Goal: Task Accomplishment & Management: Manage account settings

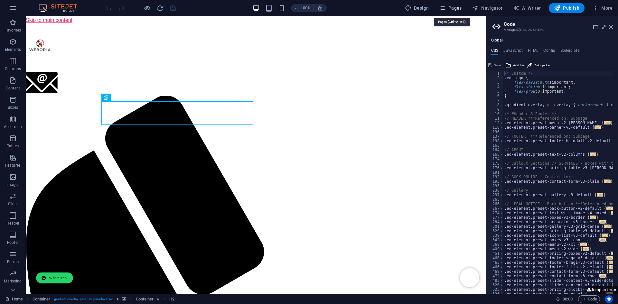
click at [455, 6] on span "Pages" at bounding box center [450, 8] width 23 height 6
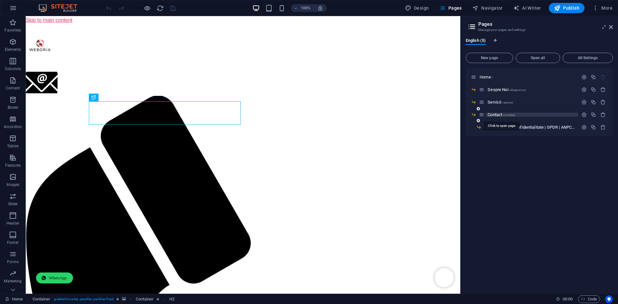
click at [499, 114] on span "Contact /contact" at bounding box center [501, 114] width 27 height 5
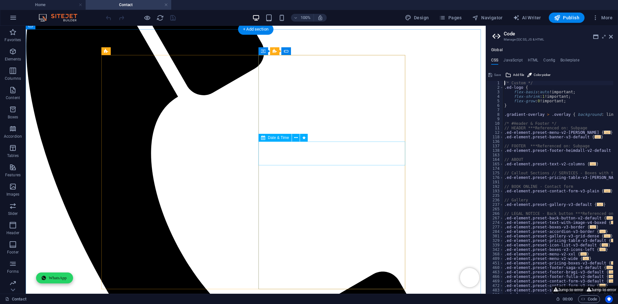
scroll to position [183, 0]
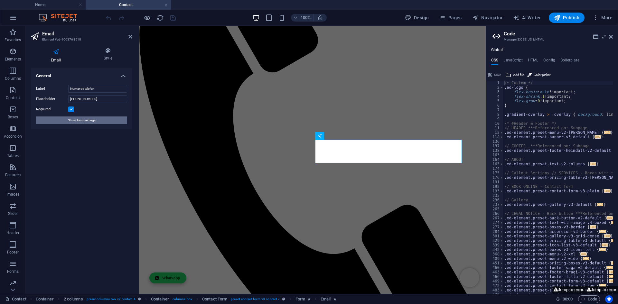
click at [83, 119] on span "Show form settings" at bounding box center [82, 121] width 28 height 8
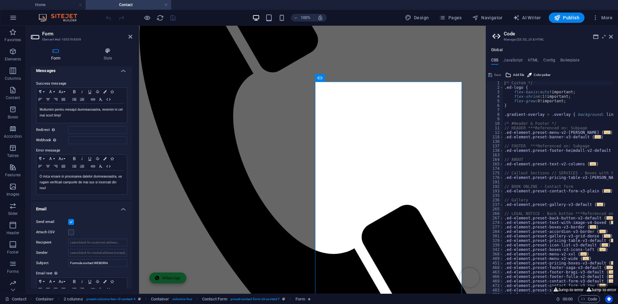
scroll to position [0, 0]
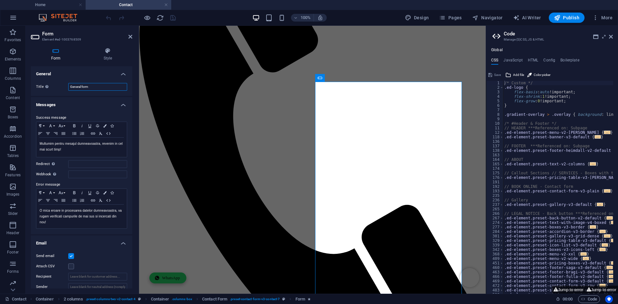
click at [94, 89] on input "General form" at bounding box center [97, 87] width 59 height 8
click at [113, 54] on h4 "Style" at bounding box center [107, 55] width 49 height 14
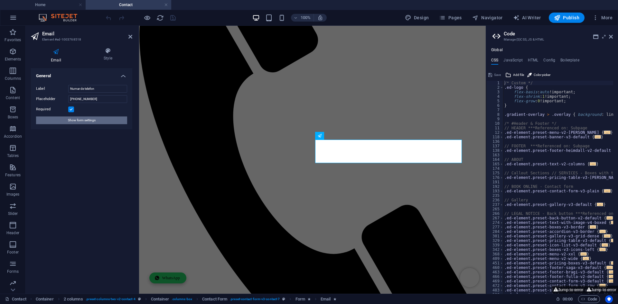
click at [98, 118] on button "Show form settings" at bounding box center [81, 121] width 91 height 8
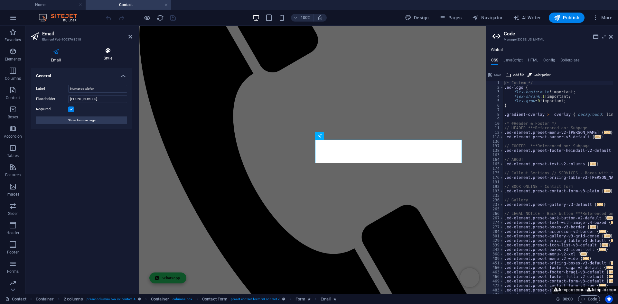
click at [108, 53] on icon at bounding box center [108, 51] width 49 height 6
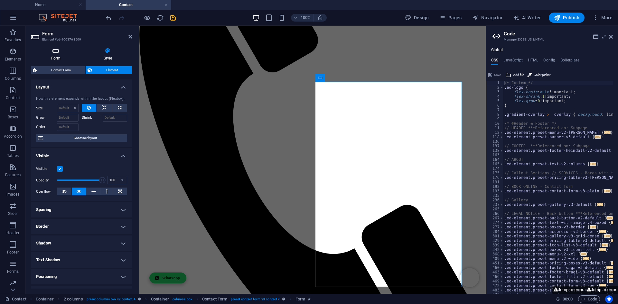
click at [56, 53] on icon at bounding box center [56, 51] width 50 height 6
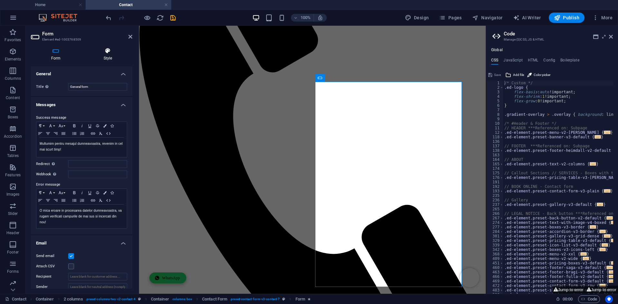
click at [105, 51] on icon at bounding box center [107, 51] width 49 height 6
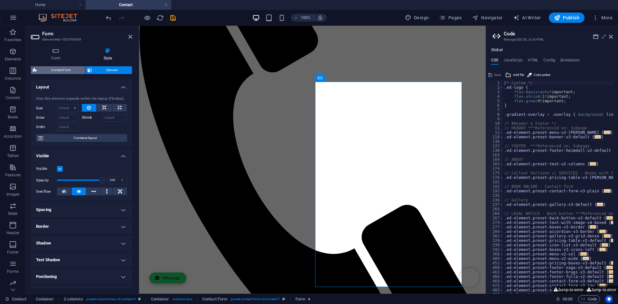
click at [71, 69] on span "Contact Form" at bounding box center [61, 70] width 44 height 8
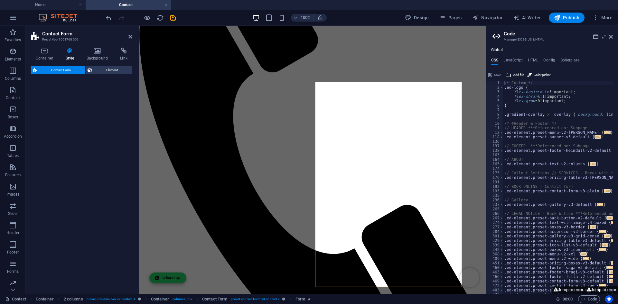
select select "rem"
select select "preset-contact-form-v3-contact-7"
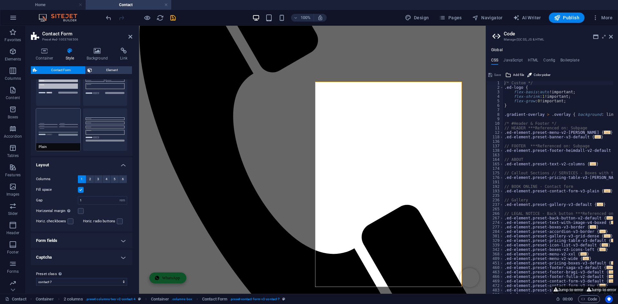
scroll to position [35, 0]
click at [72, 280] on select "plain default row contact-4 contact-6 contact-7 Add preset class" at bounding box center [81, 280] width 91 height 8
click at [48, 57] on h4 "Container" at bounding box center [46, 55] width 30 height 14
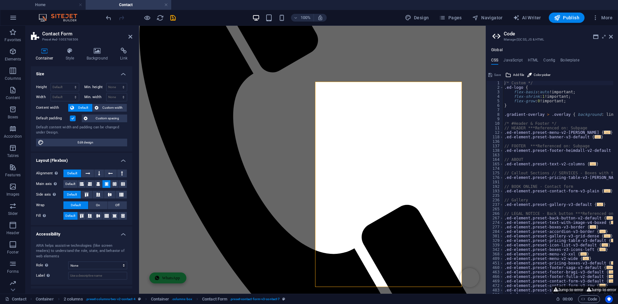
scroll to position [27, 0]
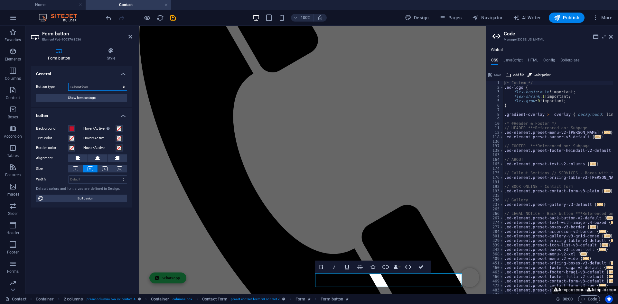
click at [100, 85] on select "Submit form Reset form No action" at bounding box center [97, 87] width 59 height 8
click at [108, 53] on icon at bounding box center [111, 51] width 42 height 6
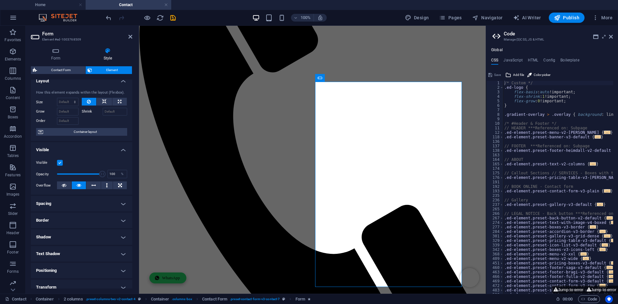
scroll to position [0, 0]
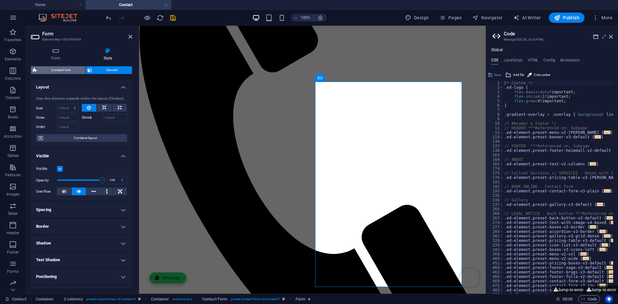
click at [62, 72] on span "Contact Form" at bounding box center [61, 70] width 44 height 8
select select "rem"
select select "preset-contact-form-v3-contact-7"
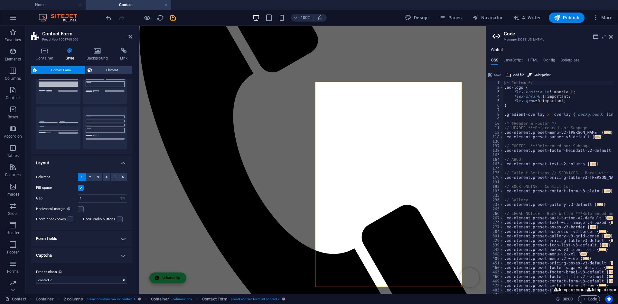
scroll to position [35, 0]
click at [64, 239] on h4 "Form fields" at bounding box center [81, 238] width 101 height 15
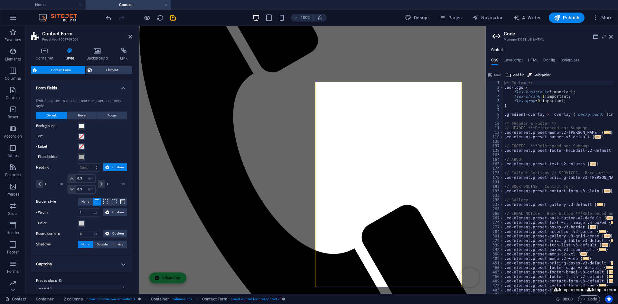
scroll to position [194, 0]
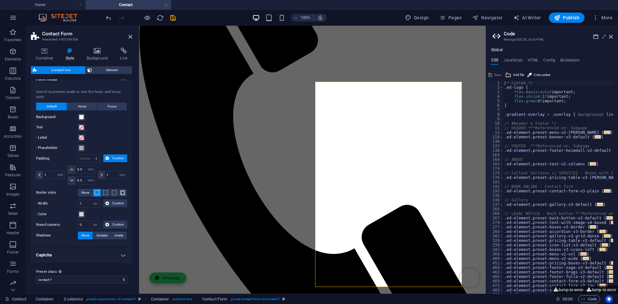
click at [69, 254] on h4 "Captcha" at bounding box center [81, 255] width 101 height 15
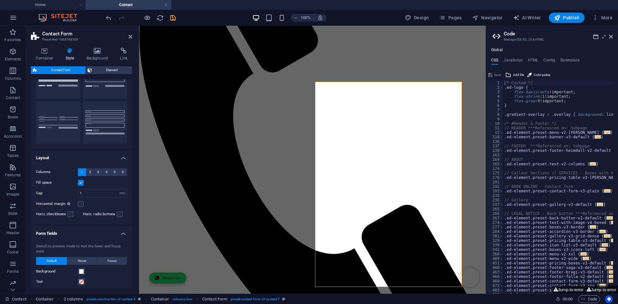
scroll to position [0, 0]
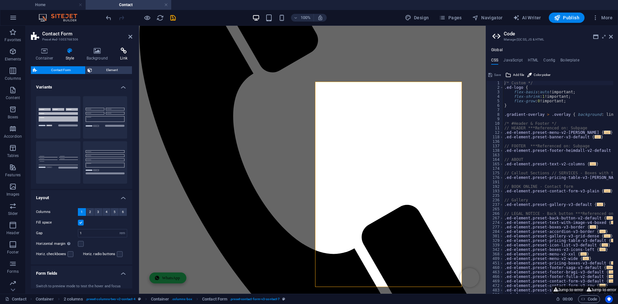
click at [123, 53] on icon at bounding box center [123, 51] width 17 height 6
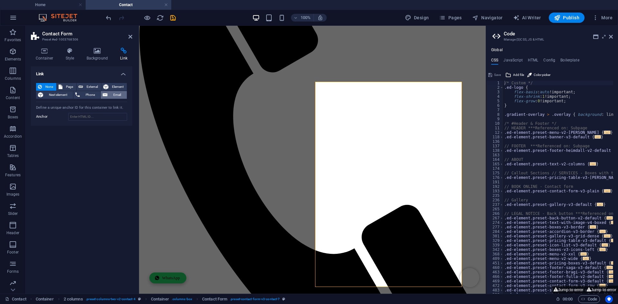
click at [109, 97] on button "Email" at bounding box center [114, 95] width 26 height 8
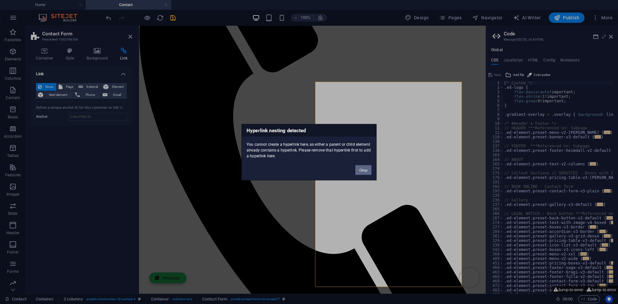
click at [363, 171] on button "Okay" at bounding box center [363, 170] width 16 height 10
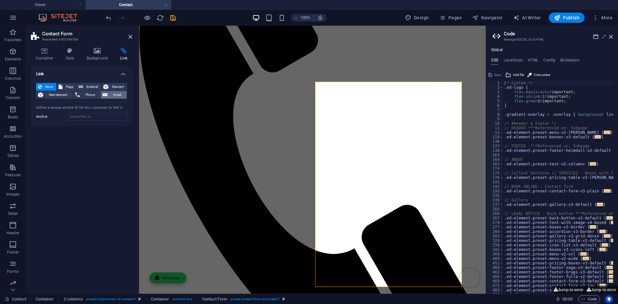
click at [116, 96] on span "Email" at bounding box center [116, 95] width 15 height 8
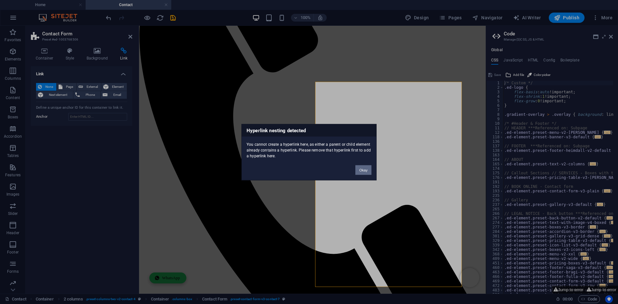
click at [363, 166] on button "Okay" at bounding box center [363, 170] width 16 height 10
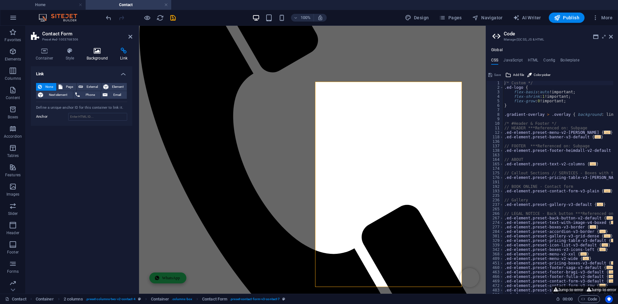
click at [92, 50] on icon at bounding box center [97, 51] width 31 height 6
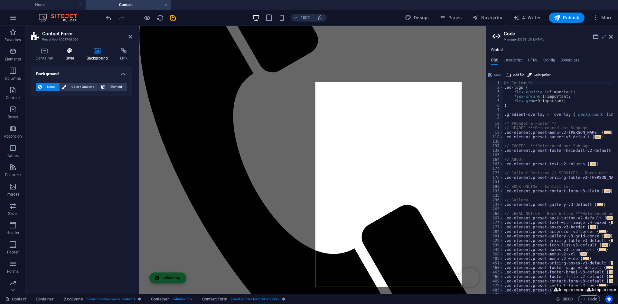
click at [79, 51] on icon at bounding box center [70, 51] width 18 height 6
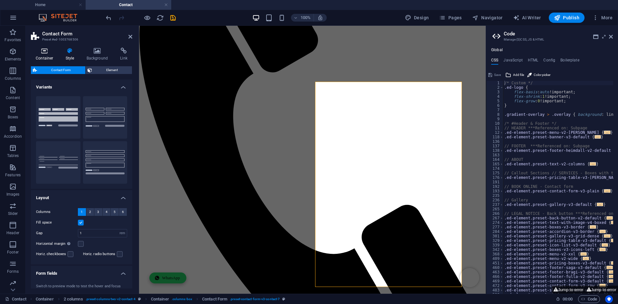
click at [40, 52] on icon at bounding box center [44, 51] width 27 height 6
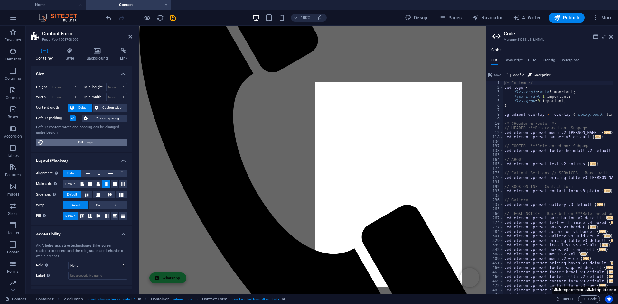
click at [64, 140] on span "Edit design" at bounding box center [86, 143] width 80 height 8
select select "rem"
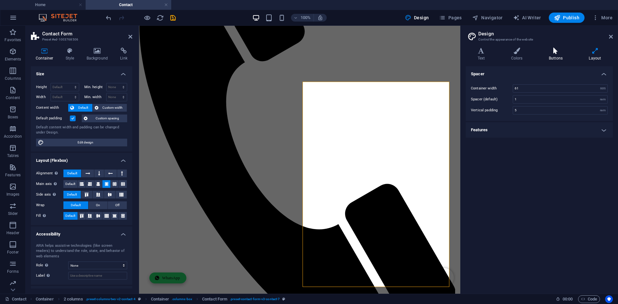
click at [568, 57] on h4 "Buttons" at bounding box center [557, 55] width 40 height 14
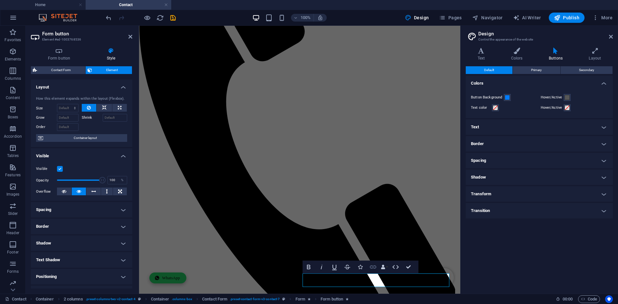
click at [376, 269] on icon "button" at bounding box center [373, 267] width 8 height 8
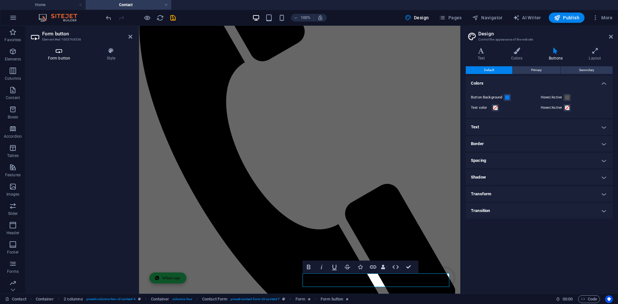
click at [60, 58] on h4 "Form button" at bounding box center [60, 55] width 59 height 14
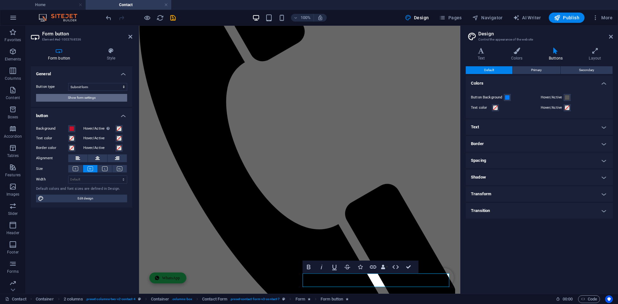
click at [83, 100] on span "Show form settings" at bounding box center [82, 98] width 28 height 8
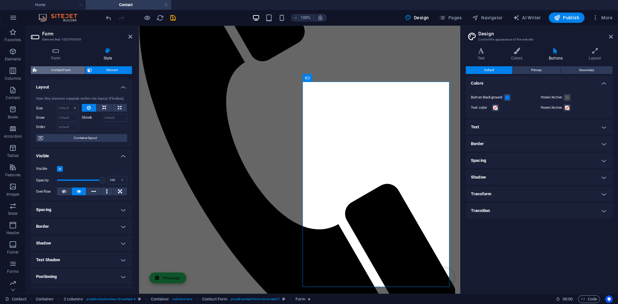
click at [62, 69] on span "Contact Form" at bounding box center [61, 70] width 44 height 8
select select "rem"
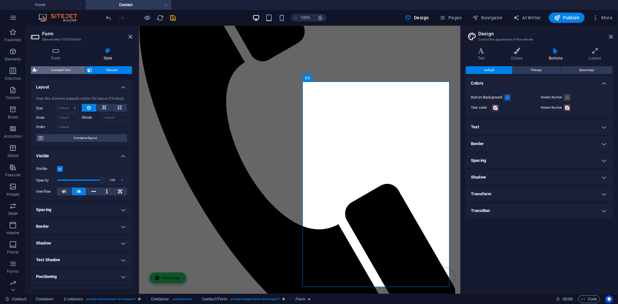
select select "rem"
select select "px"
select select "rem"
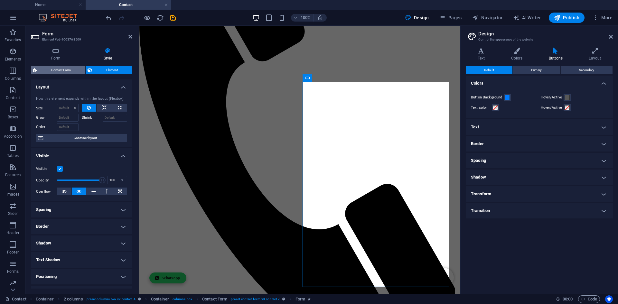
select select "preset-contact-form-v3-contact-7"
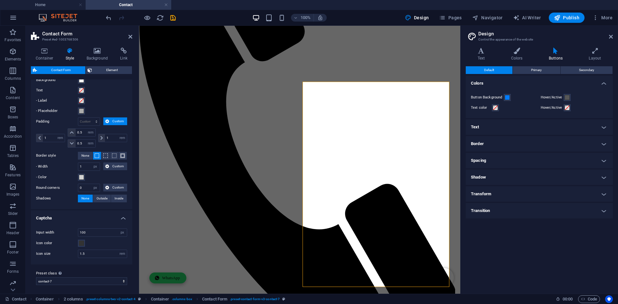
scroll to position [233, 0]
click at [84, 278] on select "plain default row contact-4 contact-6 contact-7 Add preset class" at bounding box center [81, 280] width 91 height 8
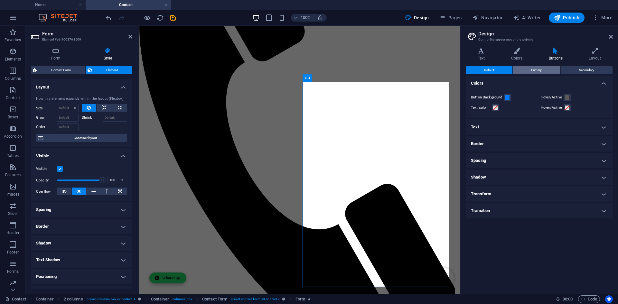
click at [536, 72] on span "Primary" at bounding box center [536, 70] width 11 height 8
click at [583, 68] on span "Secondary" at bounding box center [586, 70] width 15 height 8
click at [488, 54] on h4 "Text" at bounding box center [482, 55] width 33 height 14
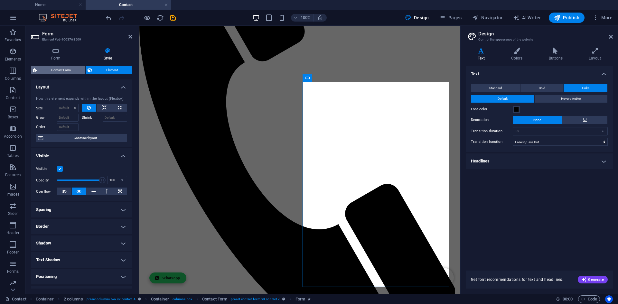
click at [68, 70] on span "Contact Form" at bounding box center [61, 70] width 44 height 8
select select "rem"
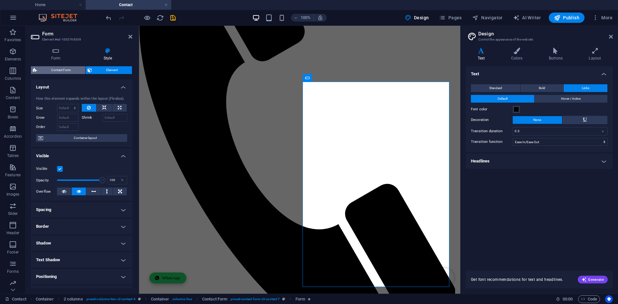
select select "rem"
select select "px"
select select "rem"
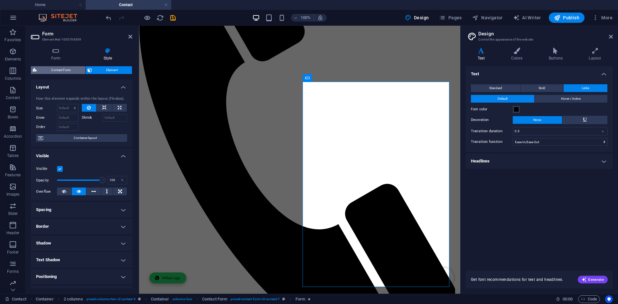
select select "preset-contact-form-v3-contact-7"
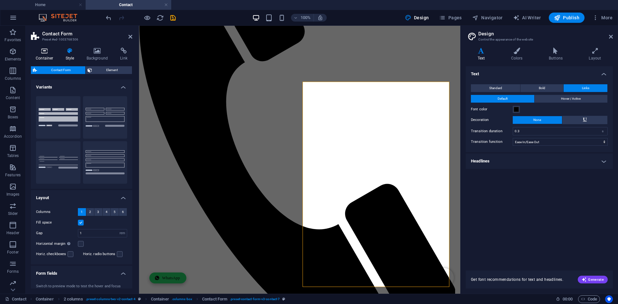
click at [41, 57] on h4 "Container" at bounding box center [46, 55] width 30 height 14
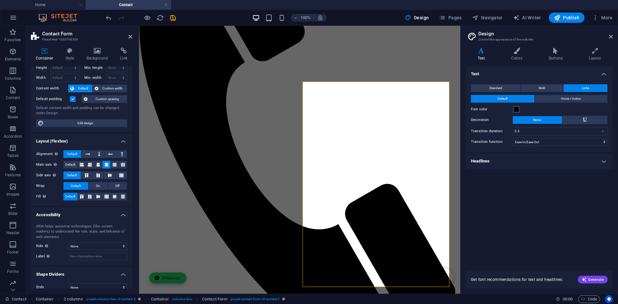
scroll to position [27, 0]
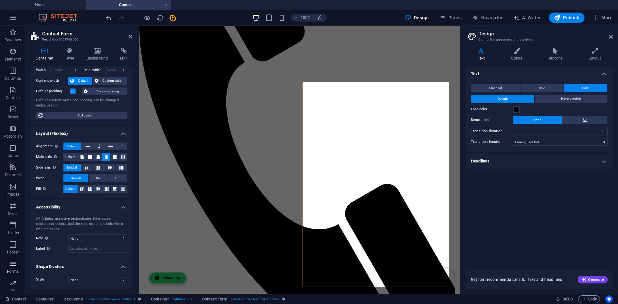
click at [8, 268] on span "Forms" at bounding box center [13, 267] width 26 height 15
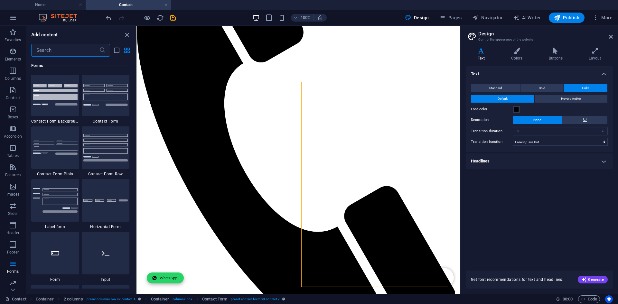
scroll to position [4733, 0]
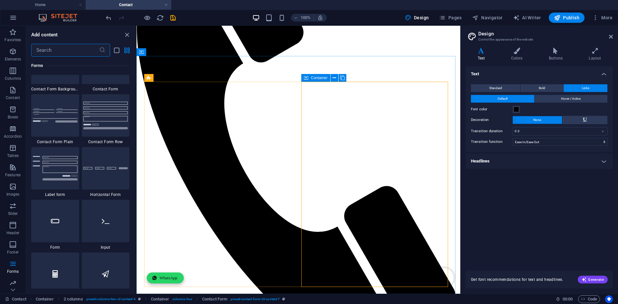
click at [314, 79] on span "Container" at bounding box center [319, 78] width 17 height 4
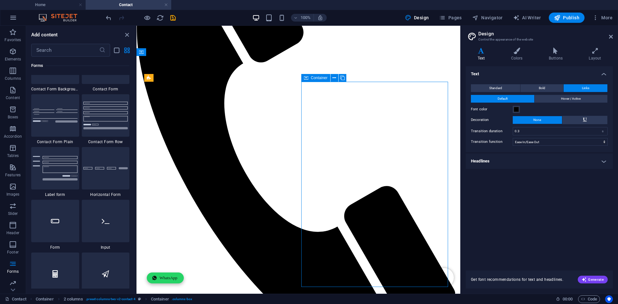
click at [314, 79] on span "Container" at bounding box center [319, 78] width 17 height 4
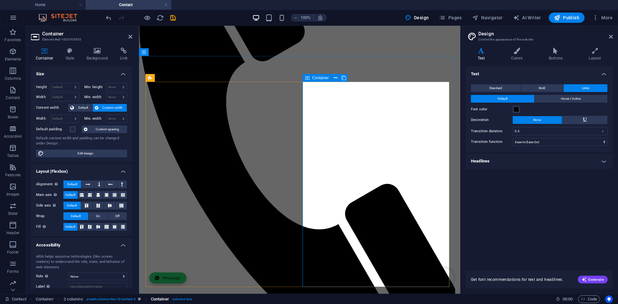
click at [185, 297] on span ". columns-box" at bounding box center [182, 300] width 21 height 8
click at [118, 301] on span ". preset-columns-two-v2-contact-4" at bounding box center [111, 300] width 50 height 8
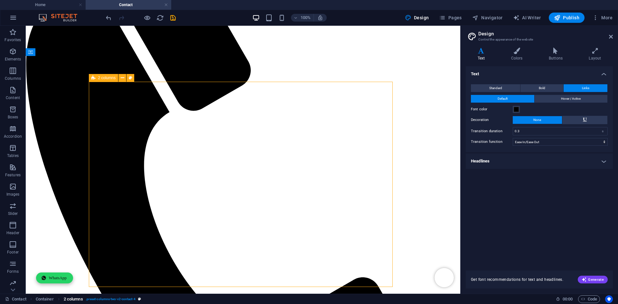
click at [118, 301] on span ". preset-columns-two-v2-contact-4" at bounding box center [111, 300] width 50 height 8
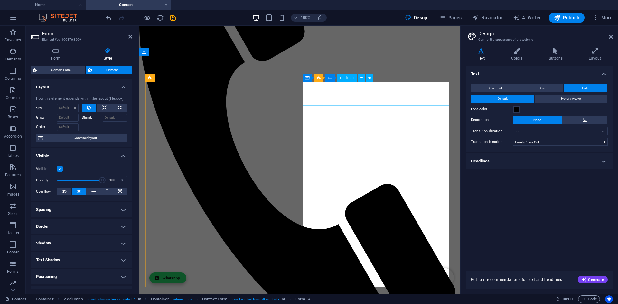
click at [352, 78] on span "Input" at bounding box center [350, 78] width 9 height 4
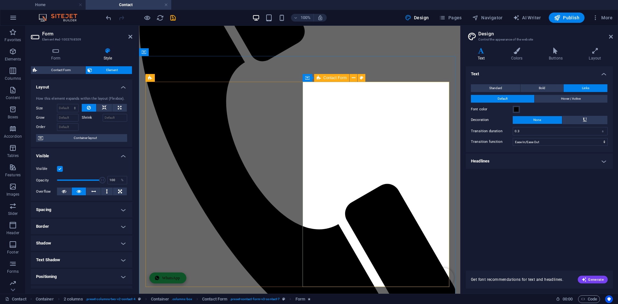
click at [318, 75] on icon at bounding box center [319, 78] width 4 height 8
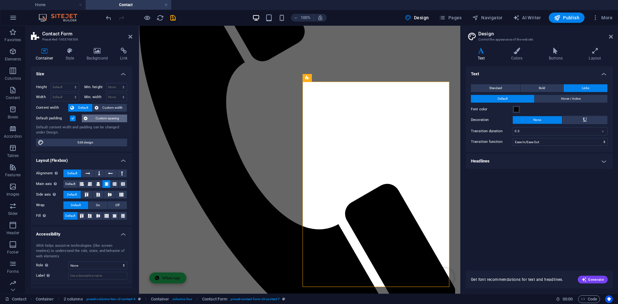
scroll to position [27, 0]
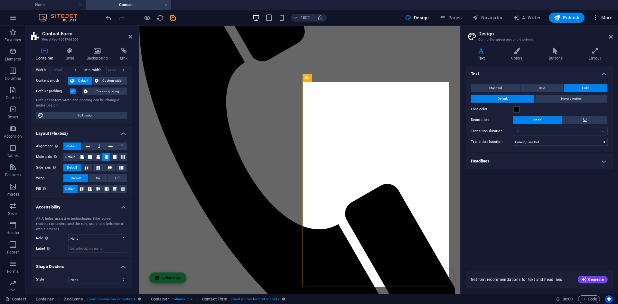
click at [599, 18] on span "More" at bounding box center [602, 17] width 20 height 6
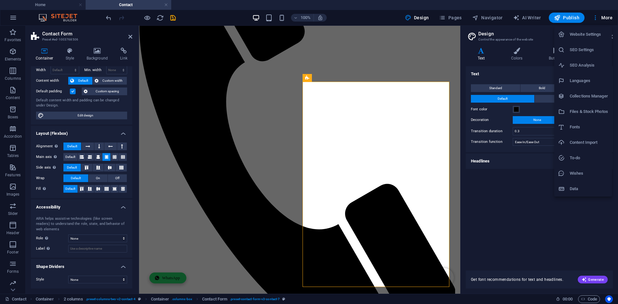
click at [590, 37] on h6 "Website Settings" at bounding box center [589, 35] width 38 height 8
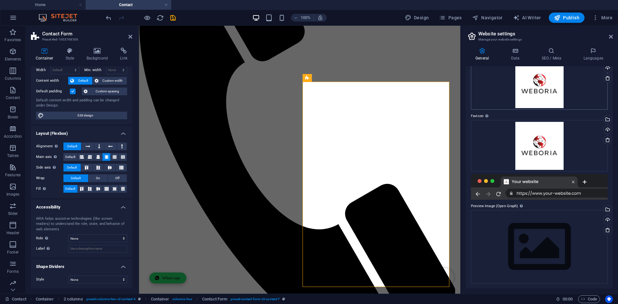
scroll to position [39, 0]
click at [522, 52] on icon at bounding box center [515, 51] width 28 height 6
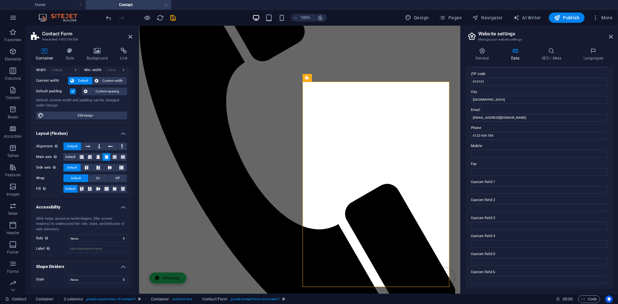
scroll to position [87, 0]
click at [562, 54] on icon at bounding box center [551, 51] width 39 height 6
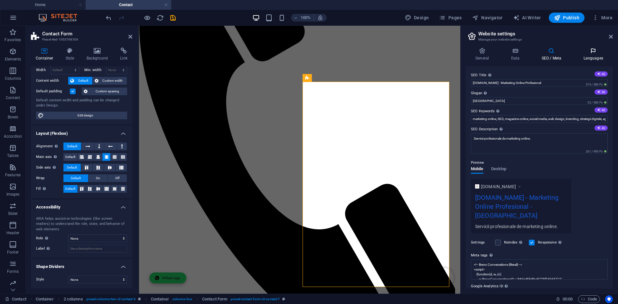
click at [591, 49] on icon at bounding box center [593, 51] width 39 height 6
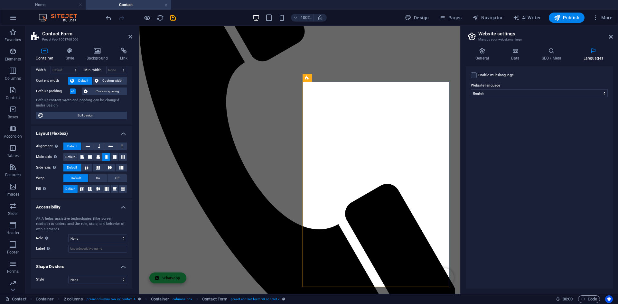
click at [478, 73] on label "Enable multilanguage To disable multilanguage delete all languages until only o…" at bounding box center [495, 75] width 35 height 8
click at [0, 0] on input "Enable multilanguage To disable multilanguage delete all languages until only o…" at bounding box center [0, 0] width 0 height 0
select select
click at [478, 73] on label "Enable multilanguage To disable multilanguage delete all languages until only o…" at bounding box center [495, 75] width 35 height 8
click at [0, 0] on input "Enable multilanguage To disable multilanguage delete all languages until only o…" at bounding box center [0, 0] width 0 height 0
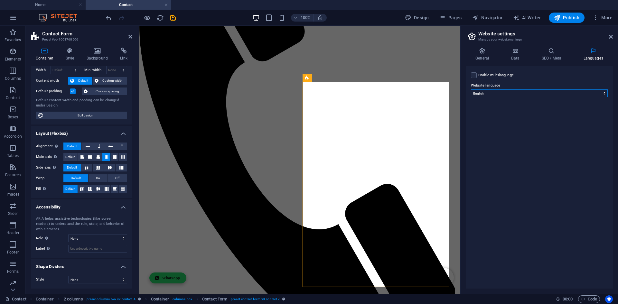
click at [507, 92] on select "Abkhazian Afar Afrikaans Akan Albanian Amharic Arabic Aragonese Armenian Assame…" at bounding box center [539, 93] width 137 height 8
select select "131"
click at [471, 89] on select "Abkhazian Afar Afrikaans Akan Albanian Amharic Arabic Aragonese Armenian Assame…" at bounding box center [539, 93] width 137 height 8
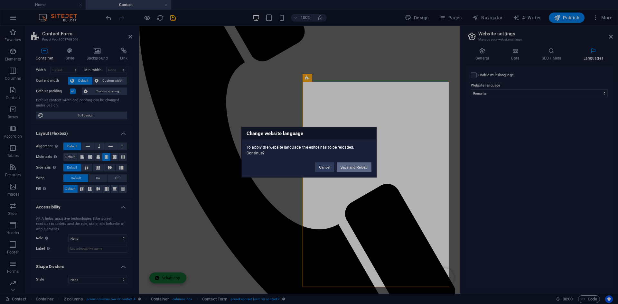
click at [348, 168] on button "Save and Reload" at bounding box center [354, 167] width 35 height 10
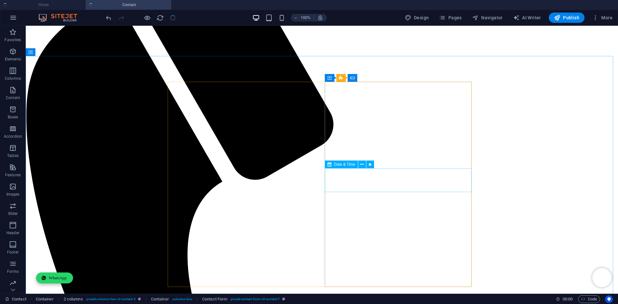
checkbox input "false"
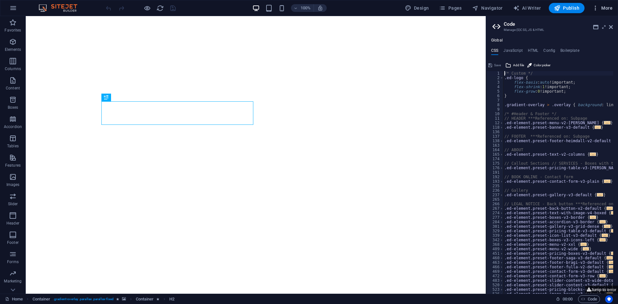
click at [609, 8] on span "More" at bounding box center [602, 8] width 20 height 6
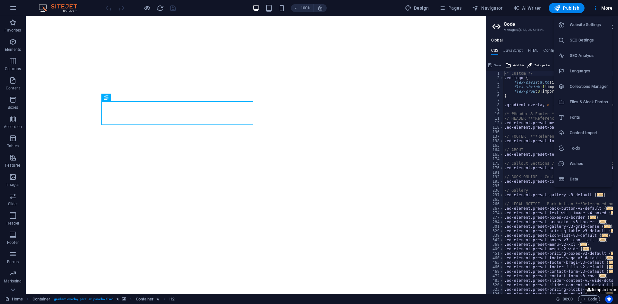
click at [585, 70] on h6 "Languages" at bounding box center [589, 71] width 38 height 8
select select "131"
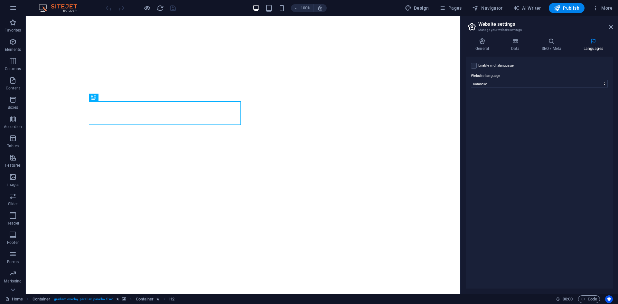
click at [488, 63] on label "Enable multilanguage To disable multilanguage delete all languages until only o…" at bounding box center [495, 66] width 35 height 8
click at [0, 0] on input "Enable multilanguage To disable multilanguage delete all languages until only o…" at bounding box center [0, 0] width 0 height 0
click at [502, 115] on select "Abkhazian Afar Afrikaans Akan Albanian Amharic Arabic Aragonese Armenian Assame…" at bounding box center [539, 115] width 107 height 8
select select "41"
click at [486, 111] on select "Abkhazian Afar Afrikaans Akan Albanian Amharic Arabic Aragonese Armenian Assame…" at bounding box center [539, 115] width 107 height 8
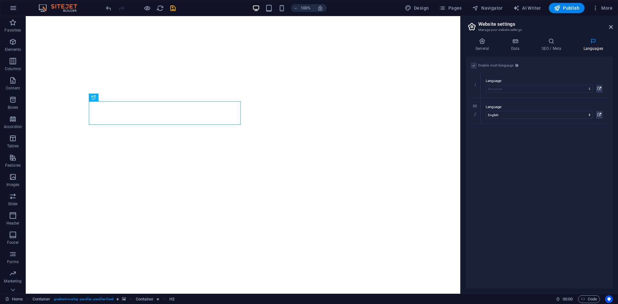
click at [506, 141] on div "Enable multilanguage To disable multilanguage delete all languages until only o…" at bounding box center [539, 173] width 147 height 232
click at [601, 114] on icon at bounding box center [599, 115] width 4 height 8
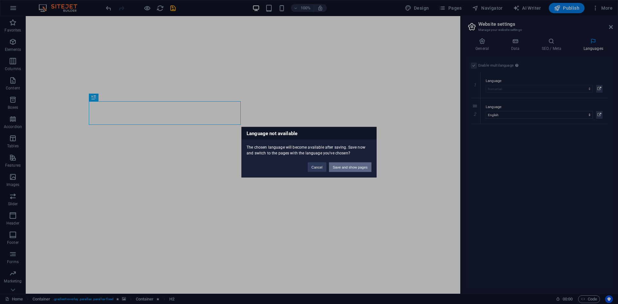
click at [343, 164] on button "Save and show pages" at bounding box center [350, 167] width 42 height 10
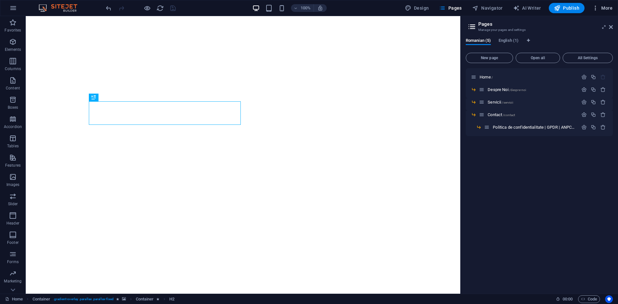
click at [607, 4] on button "More" at bounding box center [602, 8] width 25 height 10
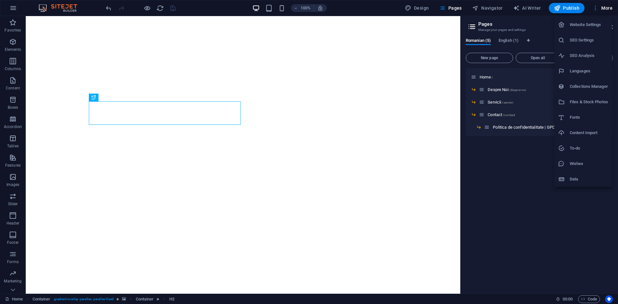
click at [585, 26] on h6 "Website Settings" at bounding box center [589, 25] width 38 height 8
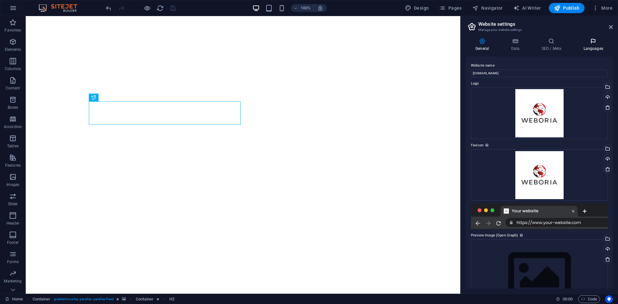
click at [587, 41] on icon at bounding box center [593, 41] width 39 height 6
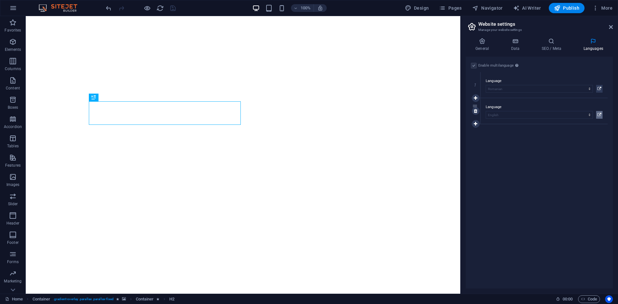
click at [603, 113] on div "Language Abkhazian Afar Afrikaans Akan Albanian Amharic Arabic Aragonese Armeni…" at bounding box center [544, 111] width 127 height 26
click at [600, 114] on icon at bounding box center [599, 115] width 4 height 8
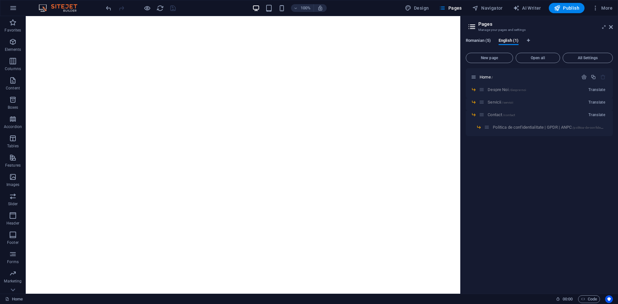
click at [482, 41] on span "Romanian (5)" at bounding box center [478, 41] width 25 height 9
click at [510, 41] on span "English (1)" at bounding box center [509, 41] width 20 height 9
click at [542, 77] on p "Home /" at bounding box center [528, 77] width 97 height 4
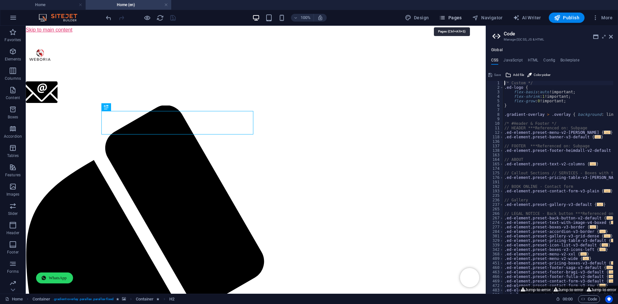
click at [455, 14] on button "Pages" at bounding box center [451, 18] width 28 height 10
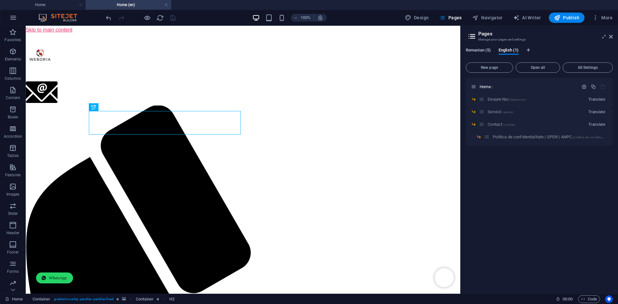
click at [469, 49] on span "Romanian (5)" at bounding box center [478, 50] width 25 height 9
click at [502, 51] on span "English (1)" at bounding box center [509, 50] width 20 height 9
click at [484, 51] on span "Romanian (5)" at bounding box center [478, 50] width 25 height 9
click at [595, 13] on button "More" at bounding box center [602, 18] width 25 height 10
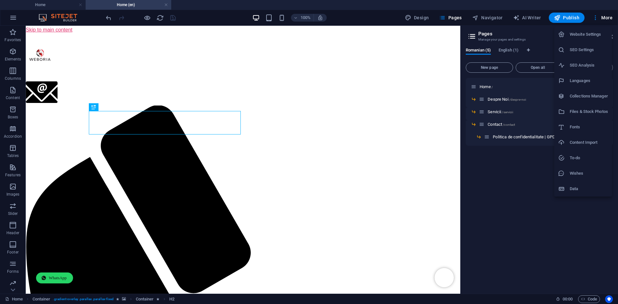
click at [589, 30] on li "Website Settings" at bounding box center [583, 34] width 58 height 15
select select "131"
select select "41"
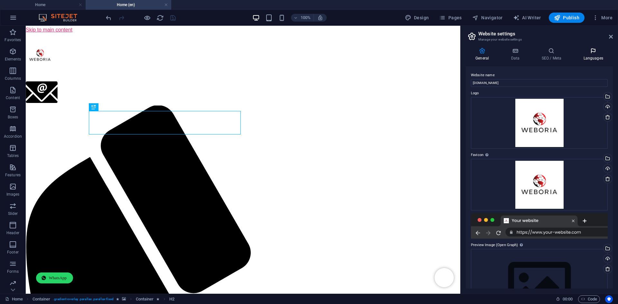
click at [582, 53] on icon at bounding box center [593, 51] width 39 height 6
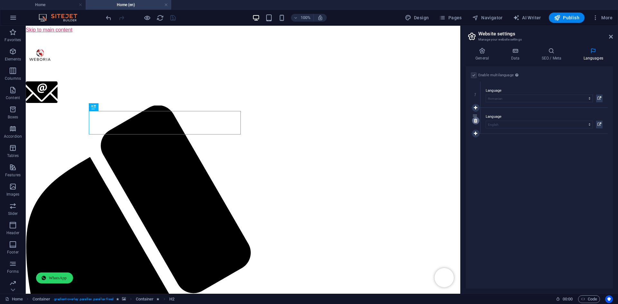
click at [478, 119] on link at bounding box center [476, 121] width 8 height 8
click at [489, 54] on h4 "General" at bounding box center [483, 55] width 35 height 14
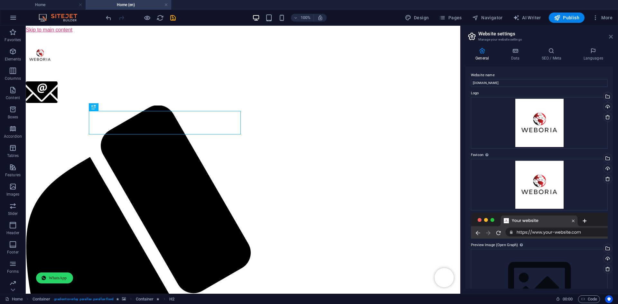
click at [612, 34] on icon at bounding box center [611, 36] width 4 height 5
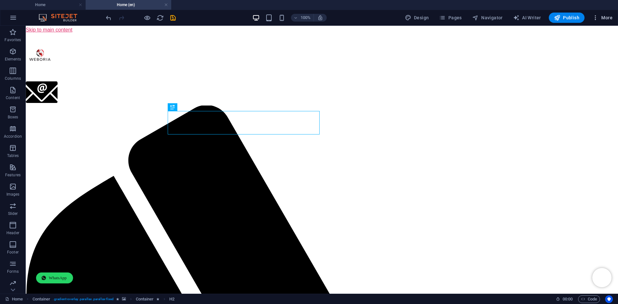
click at [600, 19] on span "More" at bounding box center [602, 17] width 20 height 6
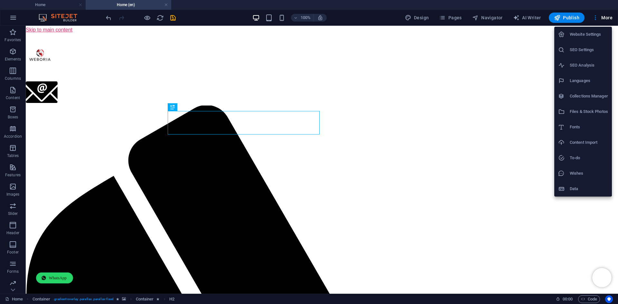
click at [575, 173] on h6 "Wishes" at bounding box center [589, 174] width 38 height 8
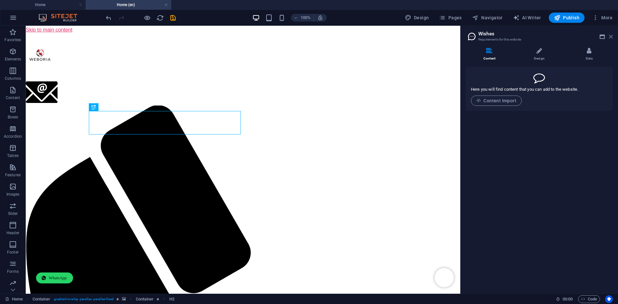
click at [611, 39] on icon at bounding box center [611, 36] width 4 height 5
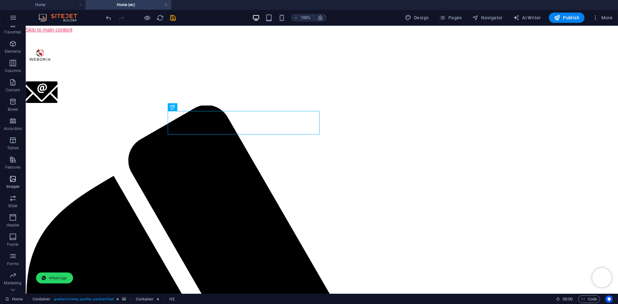
scroll to position [22, 0]
click at [12, 18] on icon "button" at bounding box center [13, 18] width 8 height 8
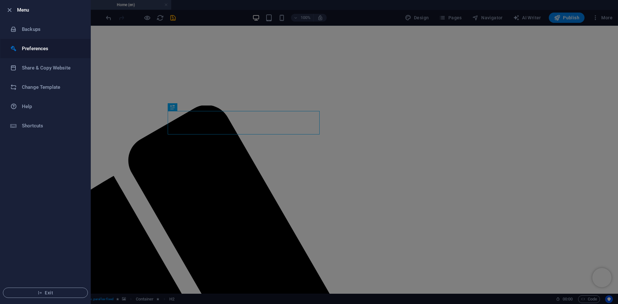
click at [44, 49] on h6 "Preferences" at bounding box center [52, 49] width 60 height 8
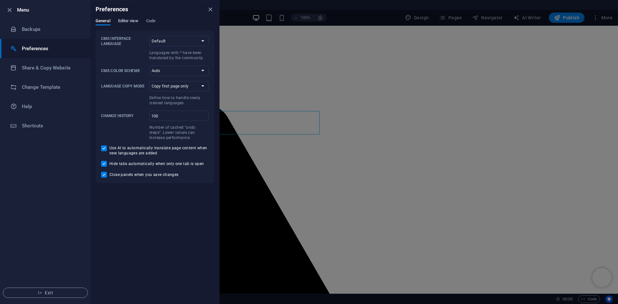
click at [122, 22] on span "Editor view" at bounding box center [128, 21] width 20 height 9
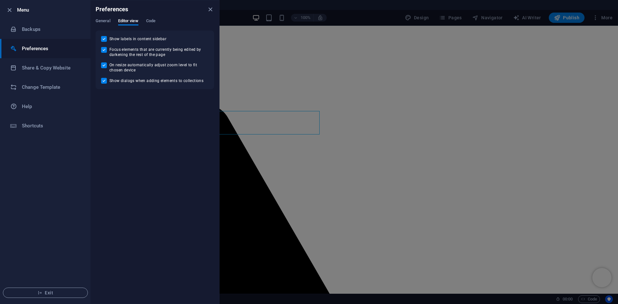
click at [157, 20] on div "General Editor view Code" at bounding box center [155, 24] width 118 height 12
click at [154, 20] on span "Code" at bounding box center [150, 21] width 9 height 9
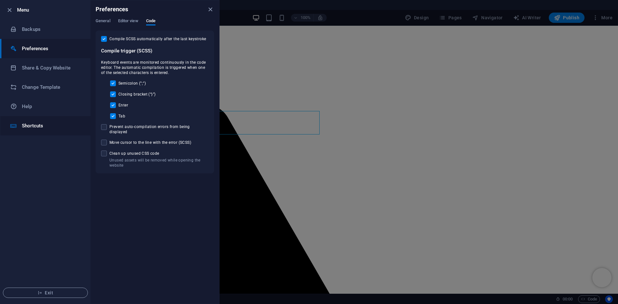
click at [51, 124] on h6 "Shortcuts" at bounding box center [52, 126] width 60 height 8
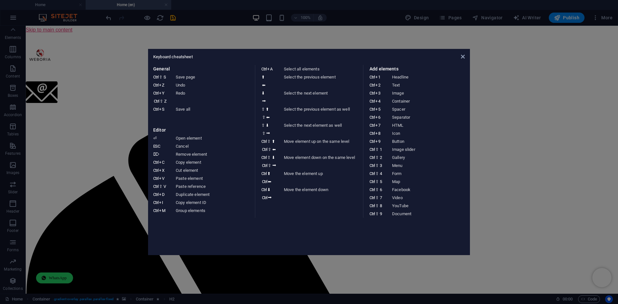
click at [465, 57] on div "Keyboard cheatsheet General Ctrl ⇧ S Save page Ctrl Z Undo Ctrl Y Ctrl ⇧ Z Redo…" at bounding box center [309, 152] width 322 height 206
click at [464, 59] on icon at bounding box center [463, 56] width 4 height 5
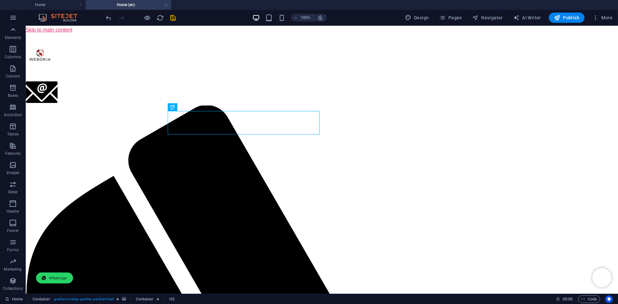
click at [13, 32] on icon at bounding box center [12, 29] width 9 height 9
click at [164, 4] on h4 "Home (en)" at bounding box center [129, 4] width 86 height 7
click at [52, 5] on h4 "Home" at bounding box center [43, 4] width 86 height 7
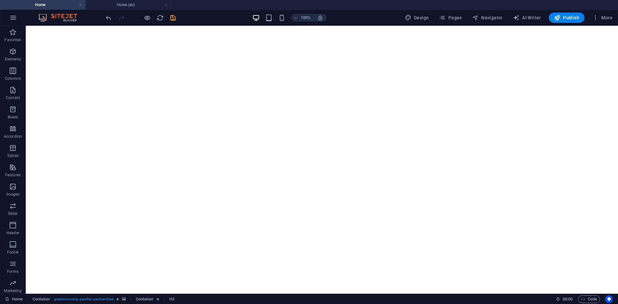
click at [39, 4] on h4 "Home" at bounding box center [43, 4] width 86 height 7
click at [138, 5] on h4 "Home (en)" at bounding box center [129, 4] width 86 height 7
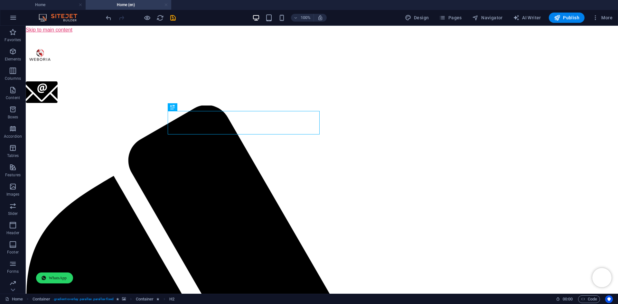
click at [167, 3] on link at bounding box center [166, 5] width 4 height 6
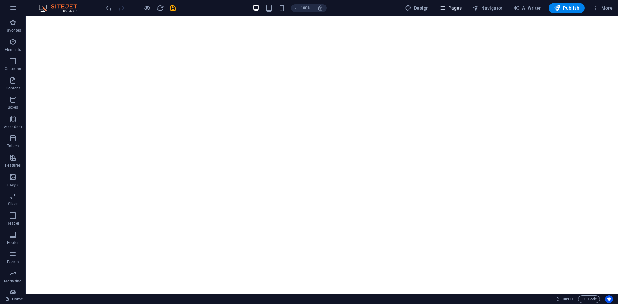
click at [457, 8] on span "Pages" at bounding box center [450, 8] width 23 height 6
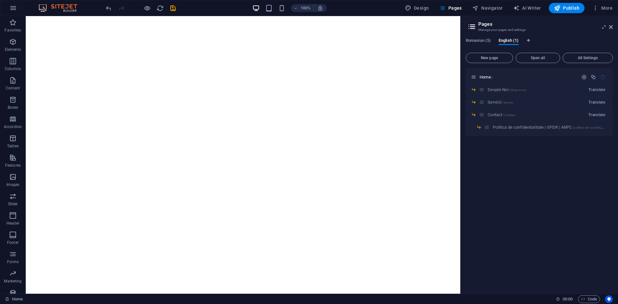
click at [495, 114] on div "Contact /contact Translate" at bounding box center [539, 117] width 147 height 13
click at [478, 42] on span "Romanian (5)" at bounding box center [478, 41] width 25 height 9
click at [495, 114] on span "Contact /contact" at bounding box center [501, 114] width 27 height 5
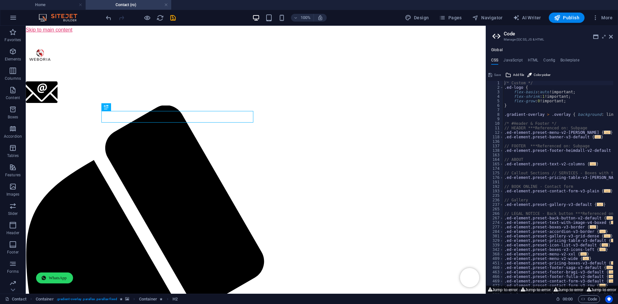
click at [516, 51] on ul "Global" at bounding box center [552, 50] width 132 height 5
click at [611, 36] on icon at bounding box center [611, 36] width 4 height 5
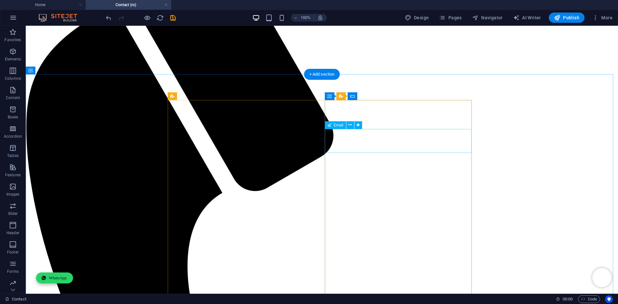
scroll to position [161, 0]
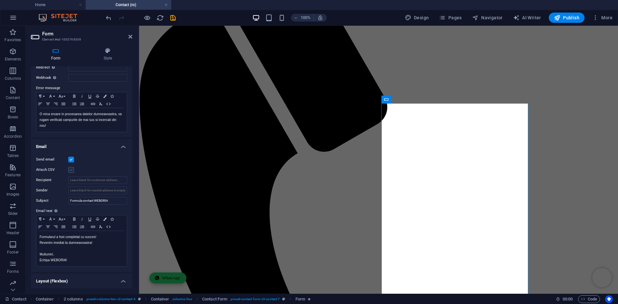
scroll to position [129, 0]
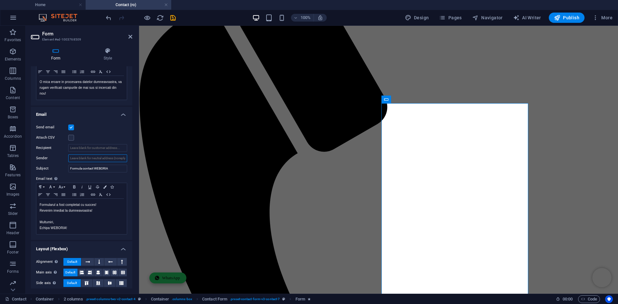
click at [83, 160] on input "Sender" at bounding box center [97, 159] width 59 height 8
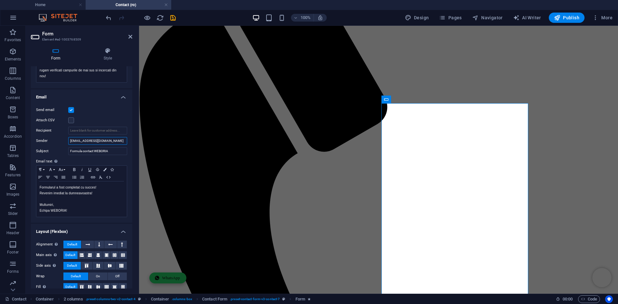
scroll to position [154, 0]
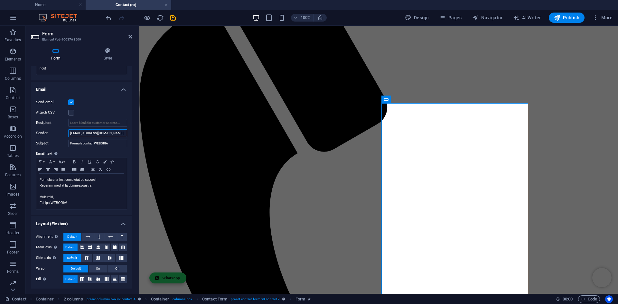
type input "[EMAIL_ADDRESS][DOMAIN_NAME]"
click at [106, 102] on div "Send email" at bounding box center [81, 103] width 91 height 8
click at [129, 35] on icon at bounding box center [130, 36] width 4 height 5
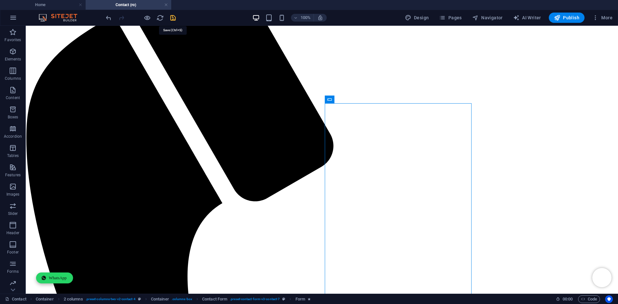
click at [172, 15] on icon "save" at bounding box center [172, 17] width 7 height 7
checkbox input "false"
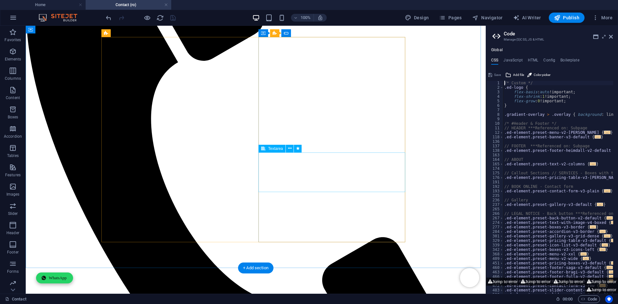
scroll to position [225, 0]
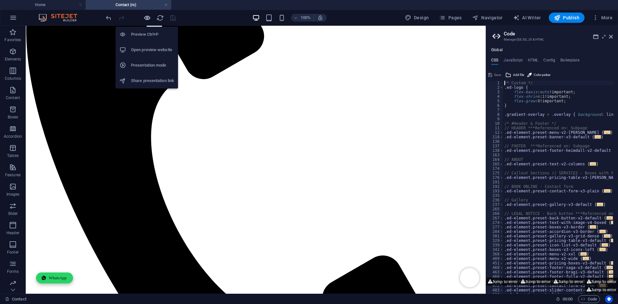
click at [147, 17] on icon "button" at bounding box center [147, 17] width 7 height 7
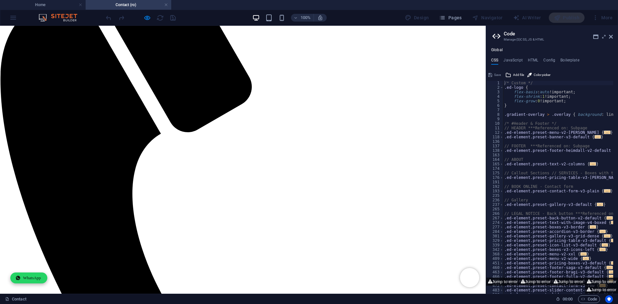
scroll to position [129, 0]
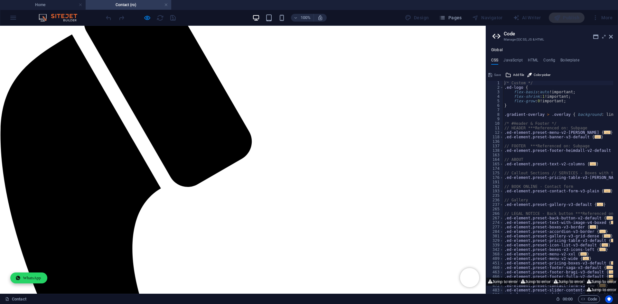
type input "Rotaru Razvan"
type input "rotarurazvan9999@gmail.com"
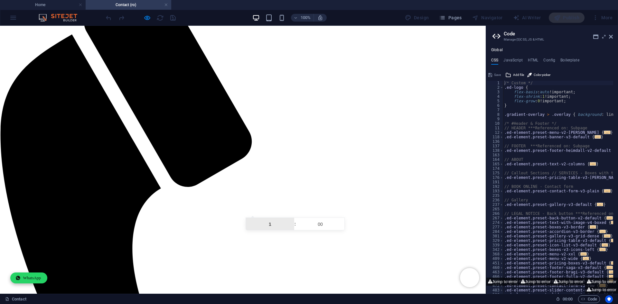
type input "10"
type input "10:00"
click at [318, 224] on input "00" at bounding box center [320, 224] width 48 height 13
type input "03"
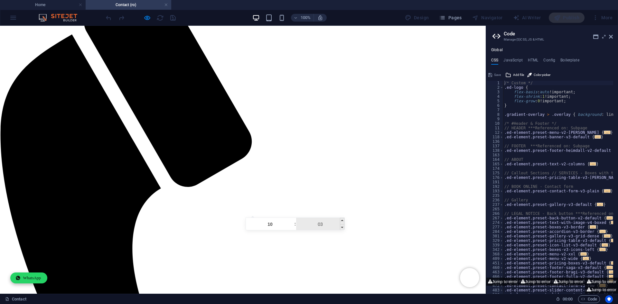
type input "10:03"
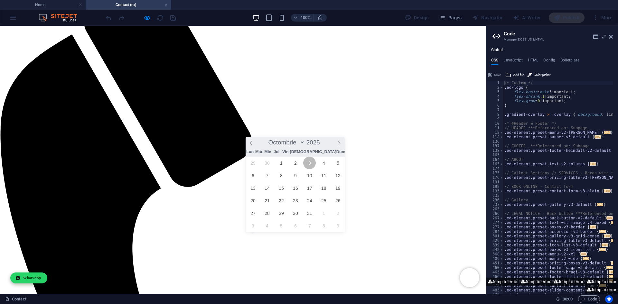
click at [309, 160] on span "3" at bounding box center [309, 163] width 13 height 13
type input "03/10/2025"
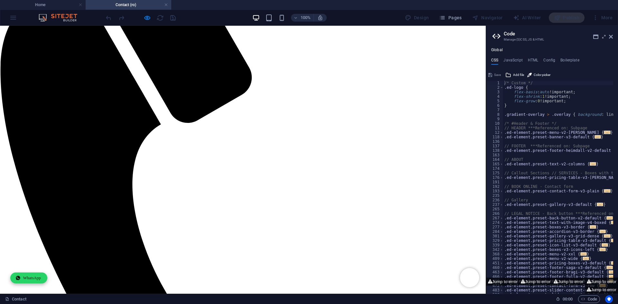
scroll to position [225, 0]
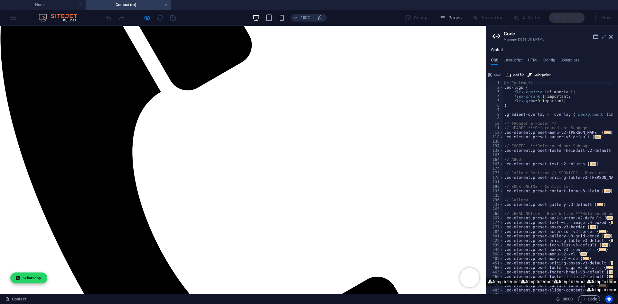
type textarea "testare"
checkbox input "true"
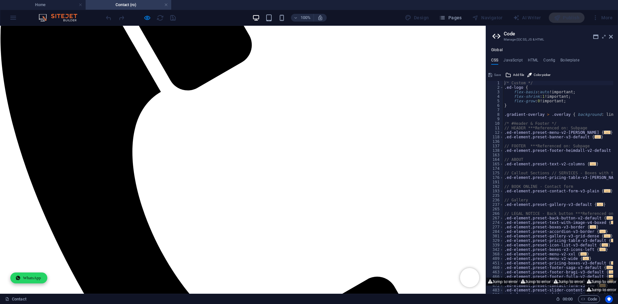
type input "AP5289"
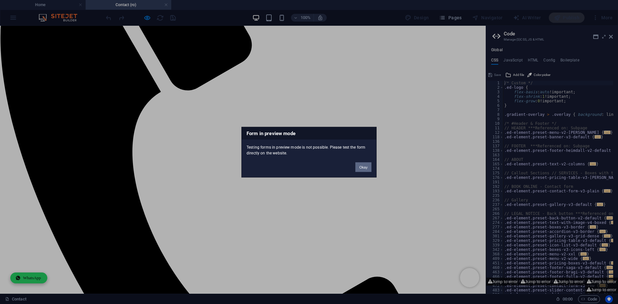
click at [358, 165] on button "Okay" at bounding box center [363, 167] width 16 height 10
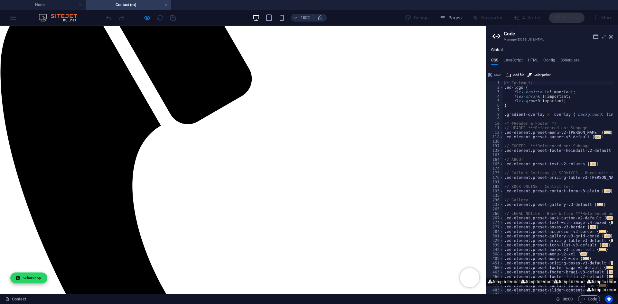
scroll to position [161, 0]
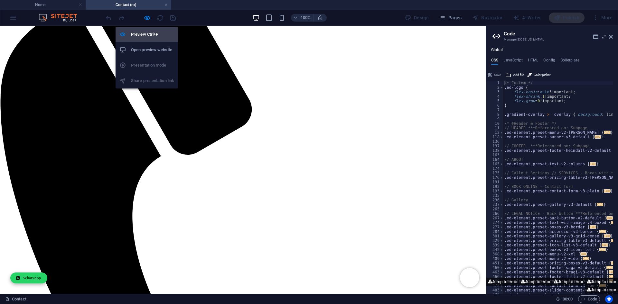
click at [146, 37] on h6 "Preview Ctrl+P" at bounding box center [152, 35] width 43 height 8
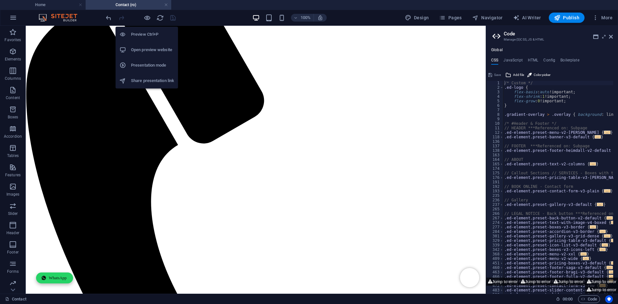
click at [150, 81] on h6 "Share presentation link" at bounding box center [152, 81] width 43 height 8
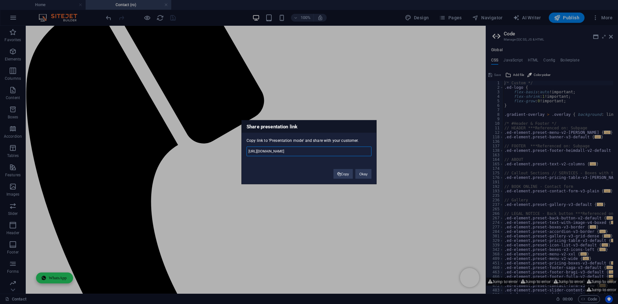
click at [265, 148] on input "https://cms.sitehub.io/presentation/2270338/a565a029ebd10798ef48bc90f1271664e3c…" at bounding box center [309, 151] width 125 height 10
click at [359, 174] on button "Okay" at bounding box center [363, 174] width 16 height 10
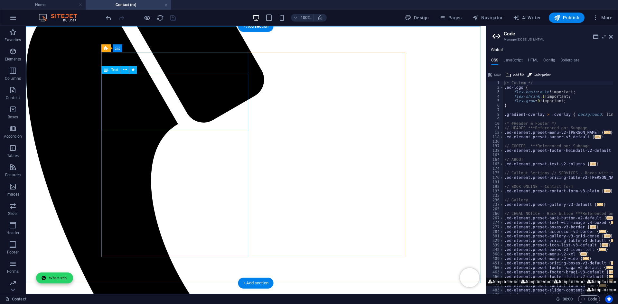
scroll to position [129, 0]
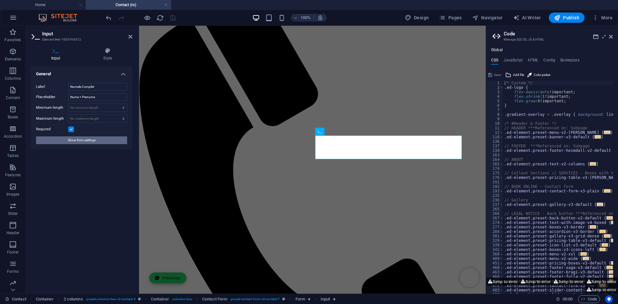
click at [94, 142] on span "Show form settings" at bounding box center [82, 140] width 28 height 8
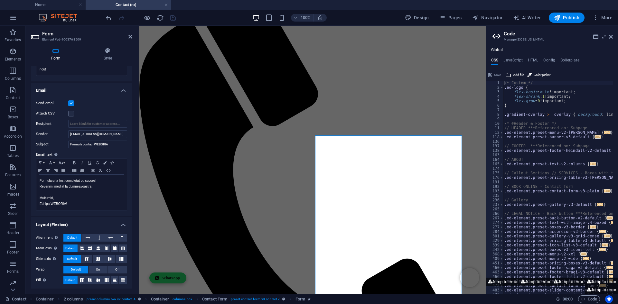
scroll to position [154, 0]
click at [71, 114] on label at bounding box center [71, 113] width 6 height 6
click at [0, 0] on input "Attach CSV" at bounding box center [0, 0] width 0 height 0
click at [71, 114] on label at bounding box center [71, 113] width 6 height 6
click at [0, 0] on input "Attach CSV" at bounding box center [0, 0] width 0 height 0
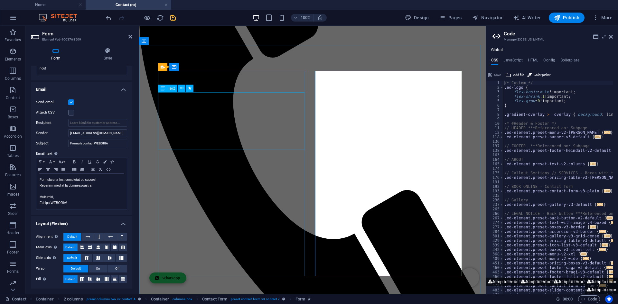
scroll to position [193, 0]
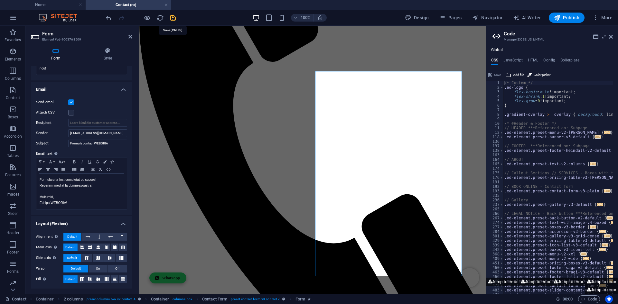
click at [173, 18] on icon "save" at bounding box center [172, 17] width 7 height 7
checkbox input "true"
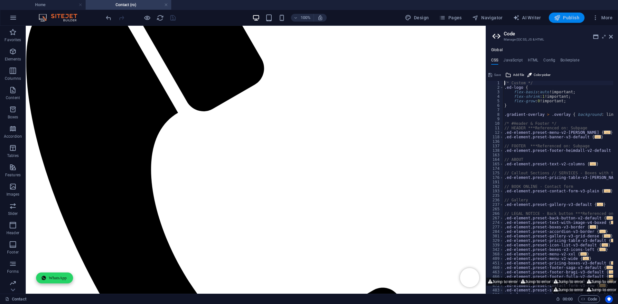
click at [556, 17] on icon "button" at bounding box center [557, 17] width 6 height 6
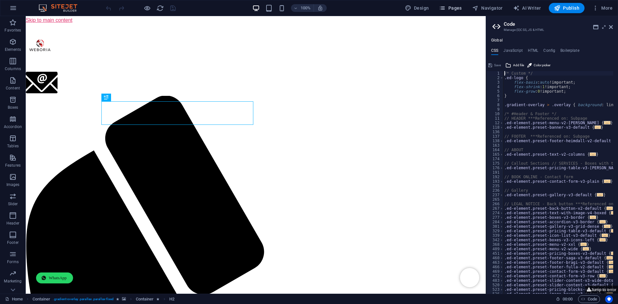
click at [455, 6] on span "Pages" at bounding box center [450, 8] width 23 height 6
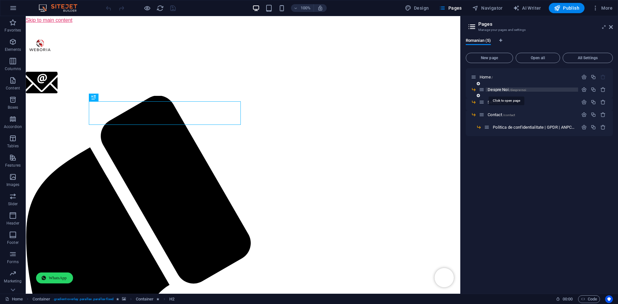
click at [494, 89] on span "Despre Noi /despre-noi" at bounding box center [507, 89] width 38 height 5
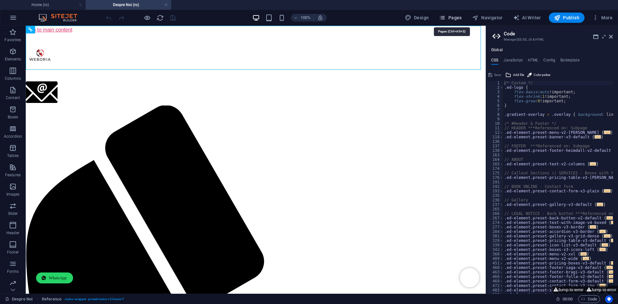
click at [449, 16] on span "Pages" at bounding box center [450, 17] width 23 height 6
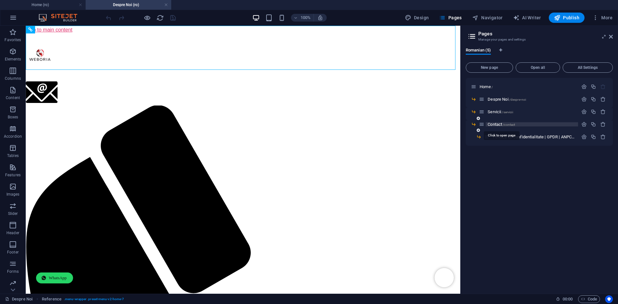
click at [499, 124] on span "Contact /contact" at bounding box center [501, 124] width 27 height 5
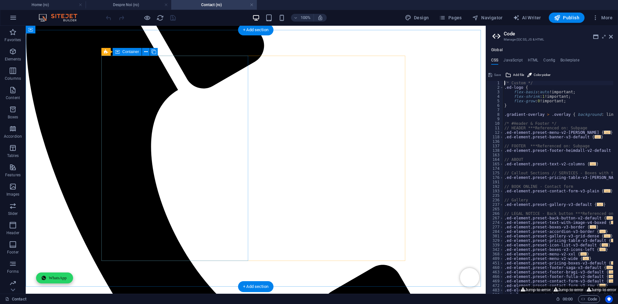
scroll to position [205, 0]
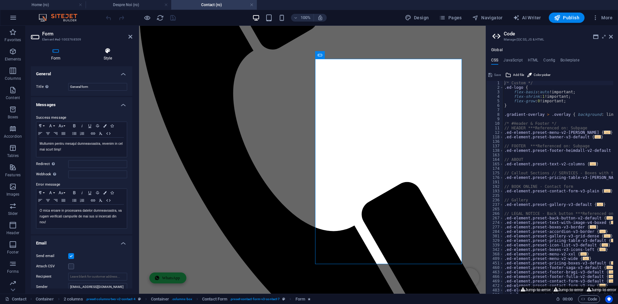
click at [110, 57] on h4 "Style" at bounding box center [107, 55] width 49 height 14
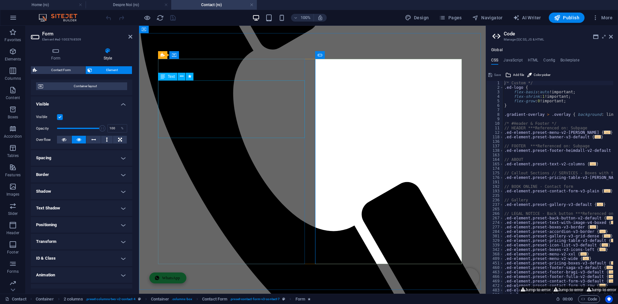
scroll to position [63, 0]
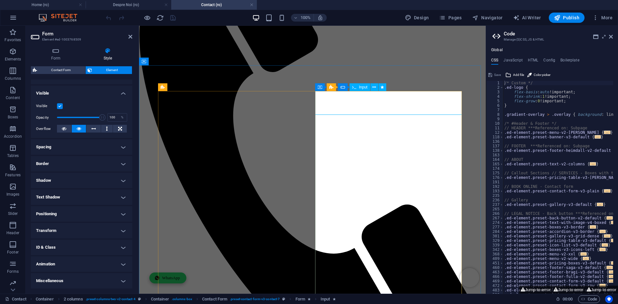
scroll to position [173, 0]
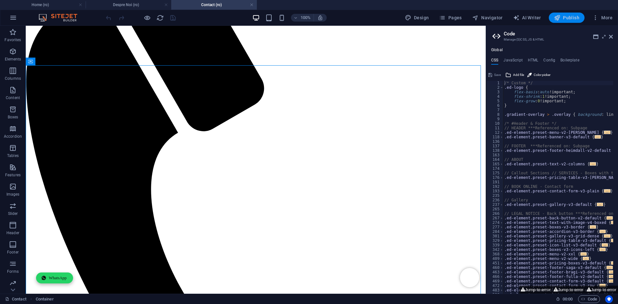
click at [563, 17] on span "Publish" at bounding box center [566, 17] width 25 height 6
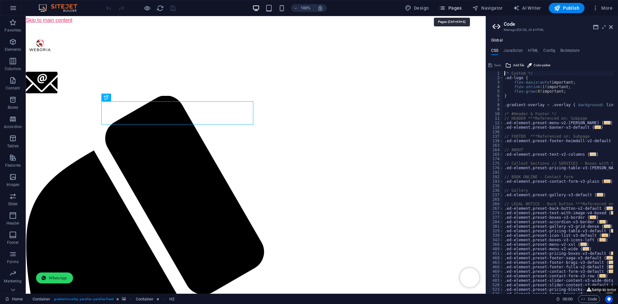
click at [449, 6] on span "Pages" at bounding box center [450, 8] width 23 height 6
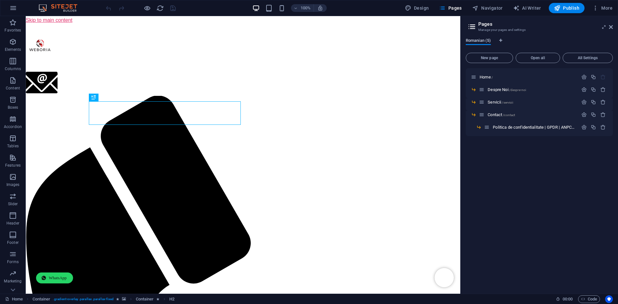
click at [480, 42] on span "Romanian (5)" at bounding box center [478, 41] width 25 height 9
drag, startPoint x: 480, startPoint y: 42, endPoint x: 476, endPoint y: 41, distance: 4.6
click at [476, 41] on span "Romanian (5)" at bounding box center [478, 41] width 25 height 9
click at [595, 7] on icon "button" at bounding box center [595, 8] width 6 height 6
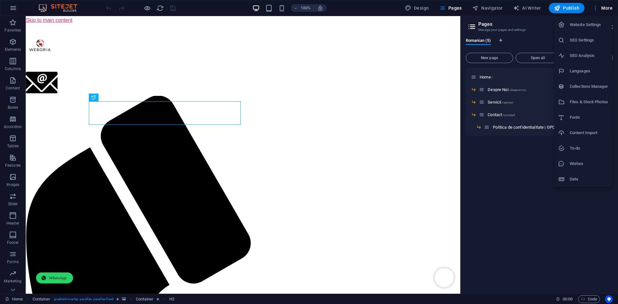
click at [586, 23] on h6 "Website Settings" at bounding box center [589, 25] width 38 height 8
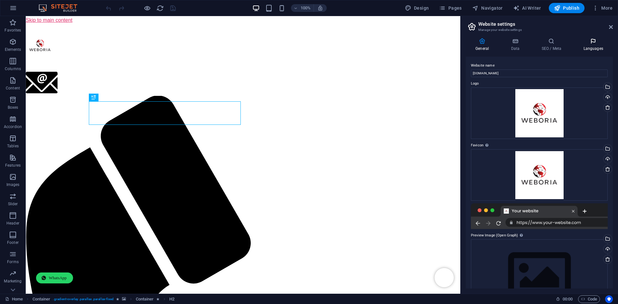
click at [581, 44] on h4 "Languages" at bounding box center [593, 45] width 39 height 14
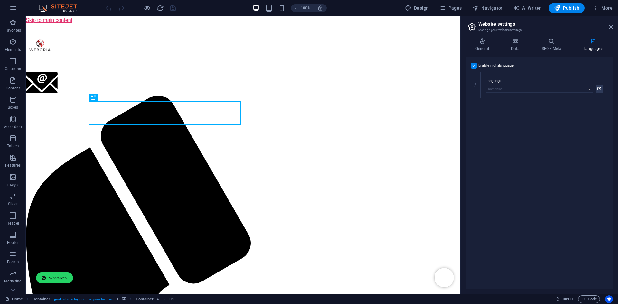
click at [500, 64] on label "Enable multilanguage To disable multilanguage delete all languages until only o…" at bounding box center [495, 66] width 35 height 8
click at [0, 0] on input "Enable multilanguage To disable multilanguage delete all languages until only o…" at bounding box center [0, 0] width 0 height 0
click at [498, 82] on select "Abkhazian Afar Afrikaans Akan Albanian Amharic Arabic Aragonese Armenian Assame…" at bounding box center [539, 84] width 137 height 8
select select "41"
click at [471, 80] on select "Abkhazian Afar Afrikaans Akan Albanian Amharic Arabic Aragonese Armenian Assame…" at bounding box center [539, 84] width 137 height 8
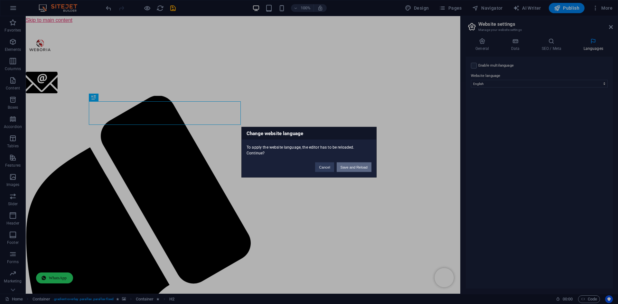
click at [366, 167] on button "Save and Reload" at bounding box center [354, 167] width 35 height 10
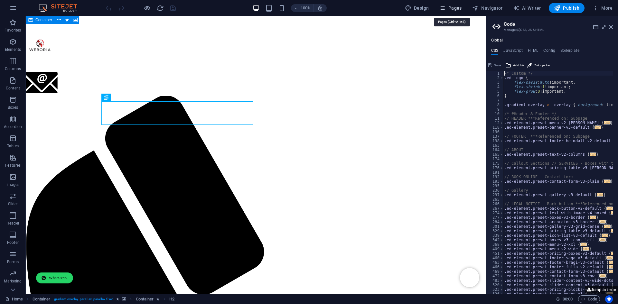
click at [457, 6] on span "Pages" at bounding box center [450, 8] width 23 height 6
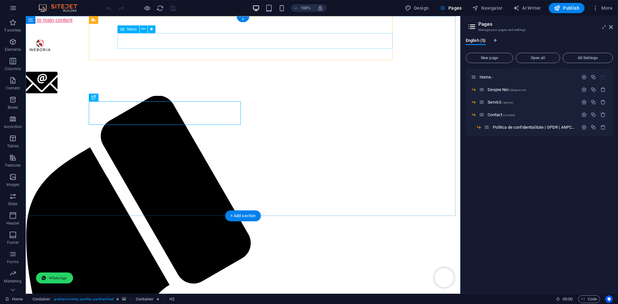
select select
select select "1"
select select
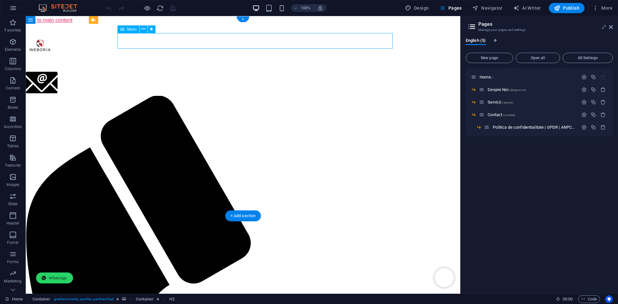
select select "2"
select select
select select "3"
select select
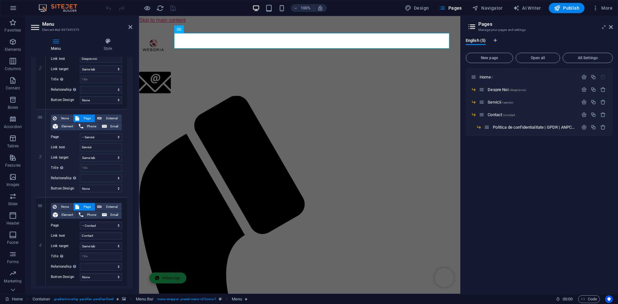
scroll to position [201, 0]
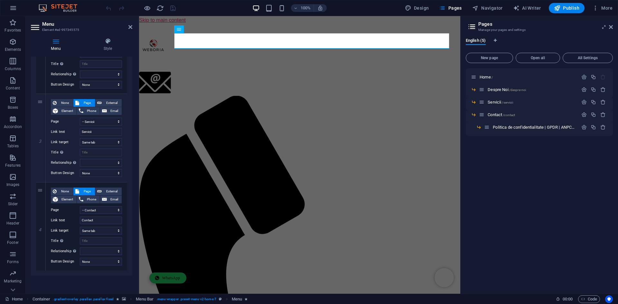
click at [300, 31] on figure at bounding box center [299, 31] width 321 height 0
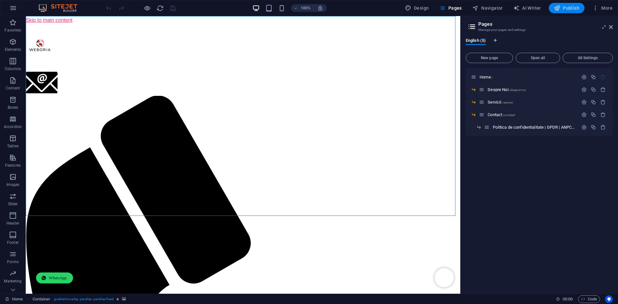
click at [574, 8] on span "Publish" at bounding box center [566, 8] width 25 height 6
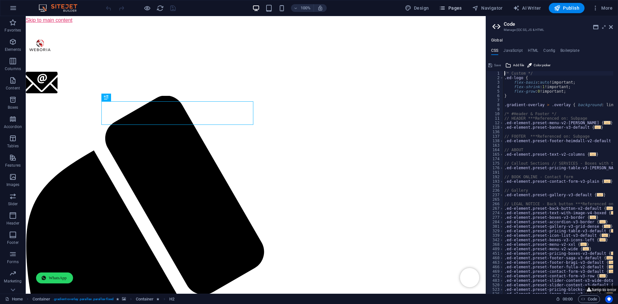
click at [454, 8] on span "Pages" at bounding box center [450, 8] width 23 height 6
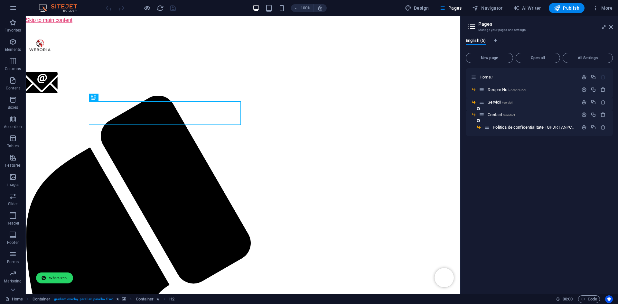
click at [494, 112] on div "Contact /contact" at bounding box center [528, 114] width 99 height 7
click at [494, 114] on span "Contact /contact" at bounding box center [501, 114] width 27 height 5
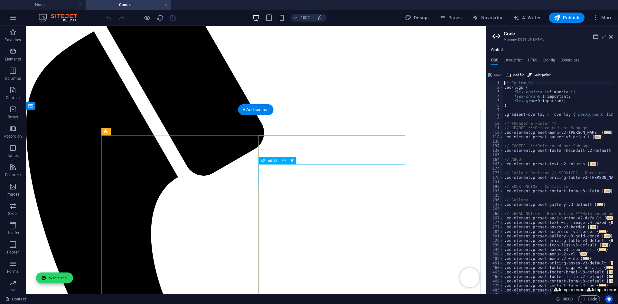
scroll to position [225, 0]
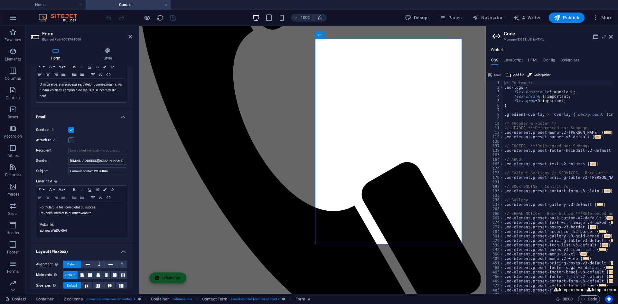
scroll to position [129, 0]
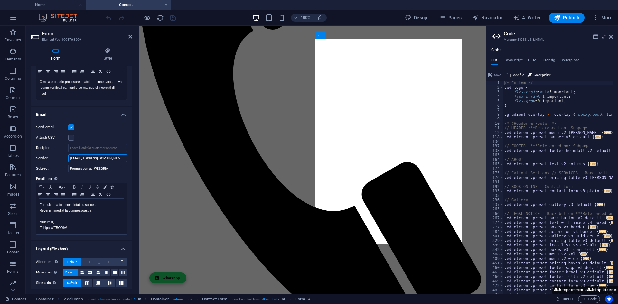
click at [101, 157] on input "[EMAIL_ADDRESS][DOMAIN_NAME]" at bounding box center [97, 159] width 59 height 8
click at [110, 169] on input "Formula contact WEBORIA" at bounding box center [97, 169] width 59 height 8
click at [87, 146] on input "Recipient" at bounding box center [97, 148] width 59 height 8
drag, startPoint x: 103, startPoint y: 158, endPoint x: 58, endPoint y: 153, distance: 45.0
click at [59, 153] on div "Send email Attach CSV Recipient Sender [EMAIL_ADDRESS][DOMAIN_NAME] Subject For…" at bounding box center [81, 179] width 101 height 122
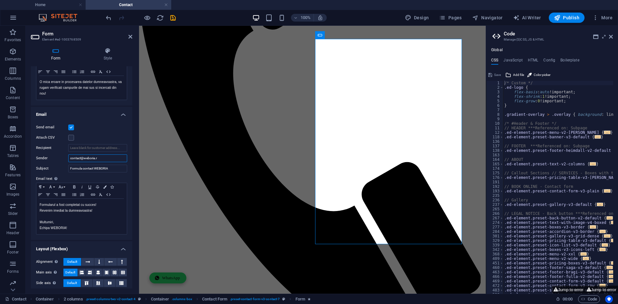
type input "[EMAIL_ADDRESS][DOMAIN_NAME]"
click at [60, 158] on label "Sender" at bounding box center [52, 159] width 32 height 8
click at [68, 158] on input "[EMAIL_ADDRESS][DOMAIN_NAME]" at bounding box center [97, 159] width 59 height 8
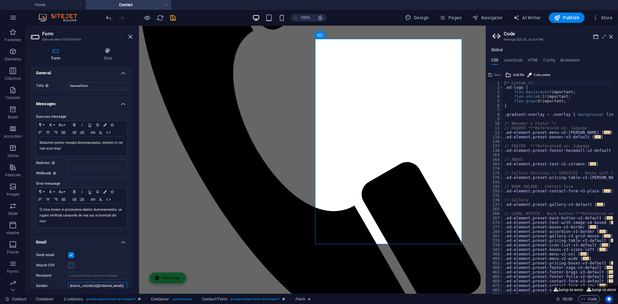
scroll to position [0, 0]
click at [94, 167] on input "Redirect Define a redirect target upon successful form submission; for example,…" at bounding box center [97, 164] width 59 height 8
click at [92, 176] on input "Webhook A webhook is a push notification from this form to another server. Ever…" at bounding box center [97, 175] width 59 height 8
click at [82, 182] on label "Error message" at bounding box center [81, 185] width 91 height 8
click at [174, 14] on icon "save" at bounding box center [172, 17] width 7 height 7
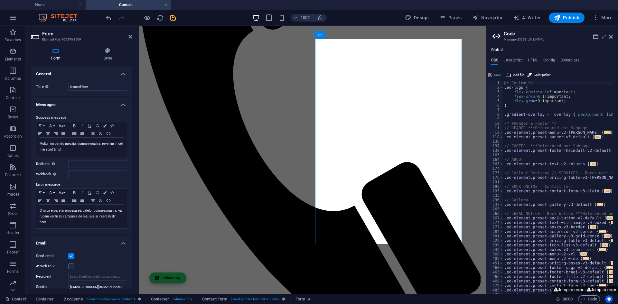
checkbox input "false"
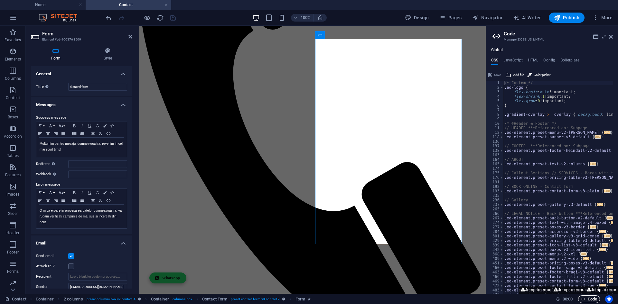
click at [582, 301] on icon "button" at bounding box center [583, 299] width 4 height 4
click at [514, 61] on h4 "JavaScript" at bounding box center [512, 61] width 19 height 7
type textarea "/* JS for preset "Menu V2" */"
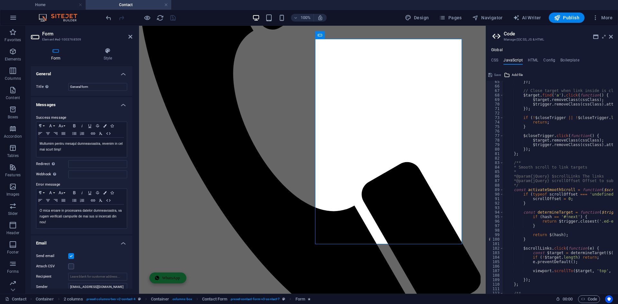
scroll to position [386, 0]
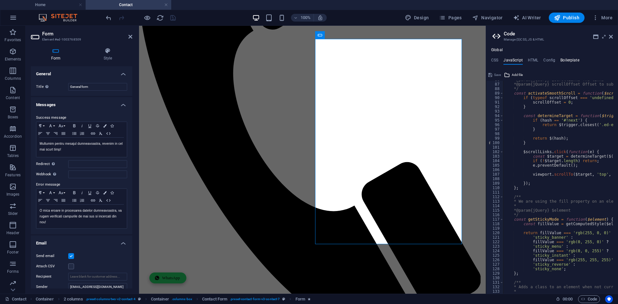
click at [564, 61] on h4 "Boilerplate" at bounding box center [569, 61] width 19 height 7
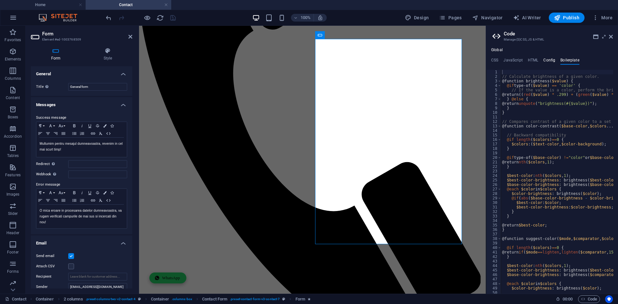
click at [550, 59] on h4 "Config" at bounding box center [549, 61] width 12 height 7
type textarea "$color-background: #FFFFFF;"
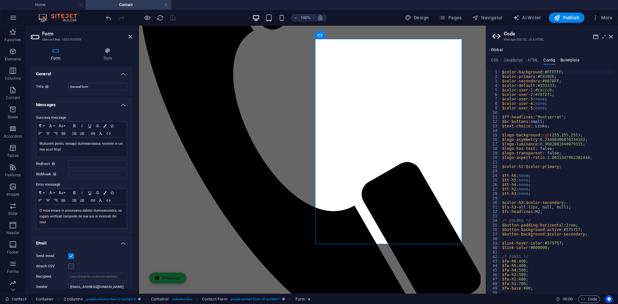
click at [560, 59] on h4 "Boilerplate" at bounding box center [569, 61] width 19 height 7
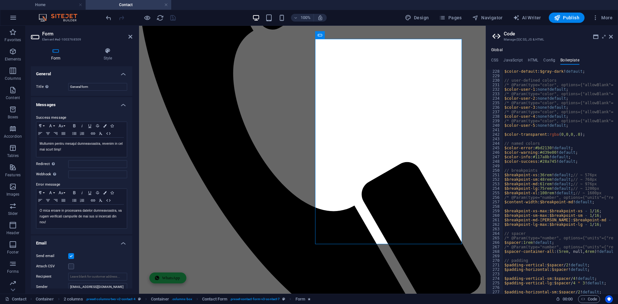
scroll to position [576, 0]
click at [548, 62] on h4 "Config" at bounding box center [549, 61] width 12 height 7
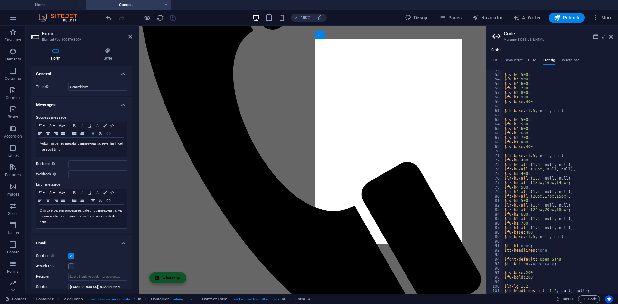
scroll to position [270, 0]
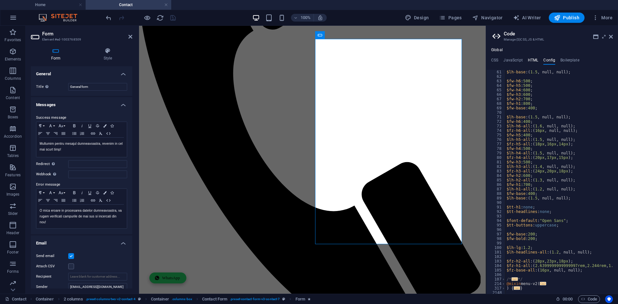
click at [532, 60] on h4 "HTML" at bounding box center [533, 61] width 11 height 7
type textarea "<a href="#main-content" class="wv-link-content button">Skip to main content</a>"
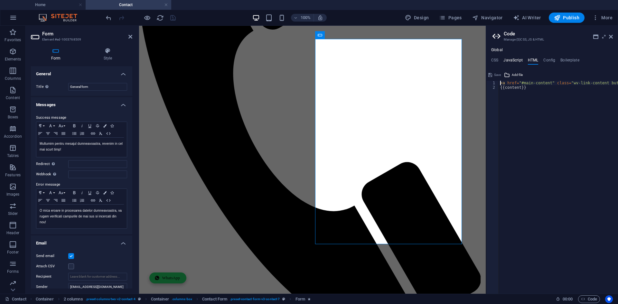
click at [519, 60] on h4 "JavaScript" at bounding box center [512, 61] width 19 height 7
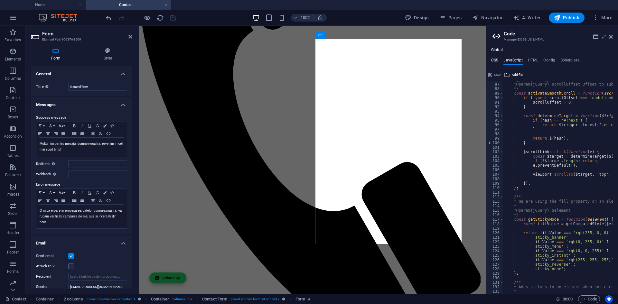
click at [494, 61] on h4 "CSS" at bounding box center [494, 61] width 7 height 7
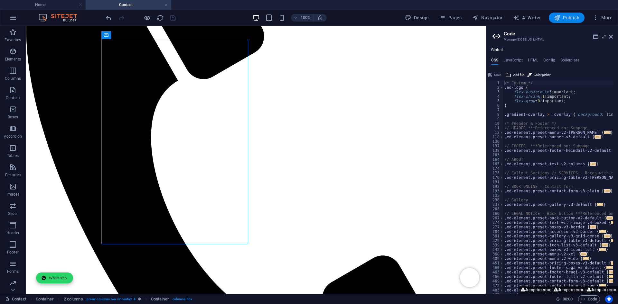
click at [559, 18] on icon "button" at bounding box center [557, 17] width 6 height 6
